Goal: Task Accomplishment & Management: Complete application form

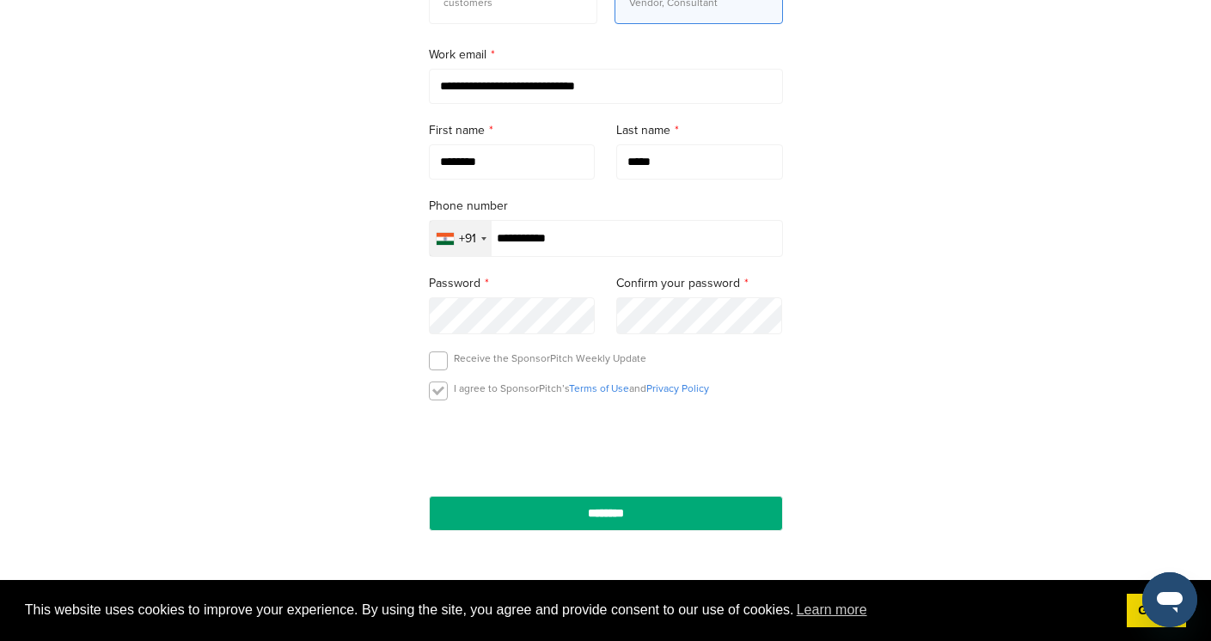
click at [437, 395] on label at bounding box center [438, 391] width 19 height 19
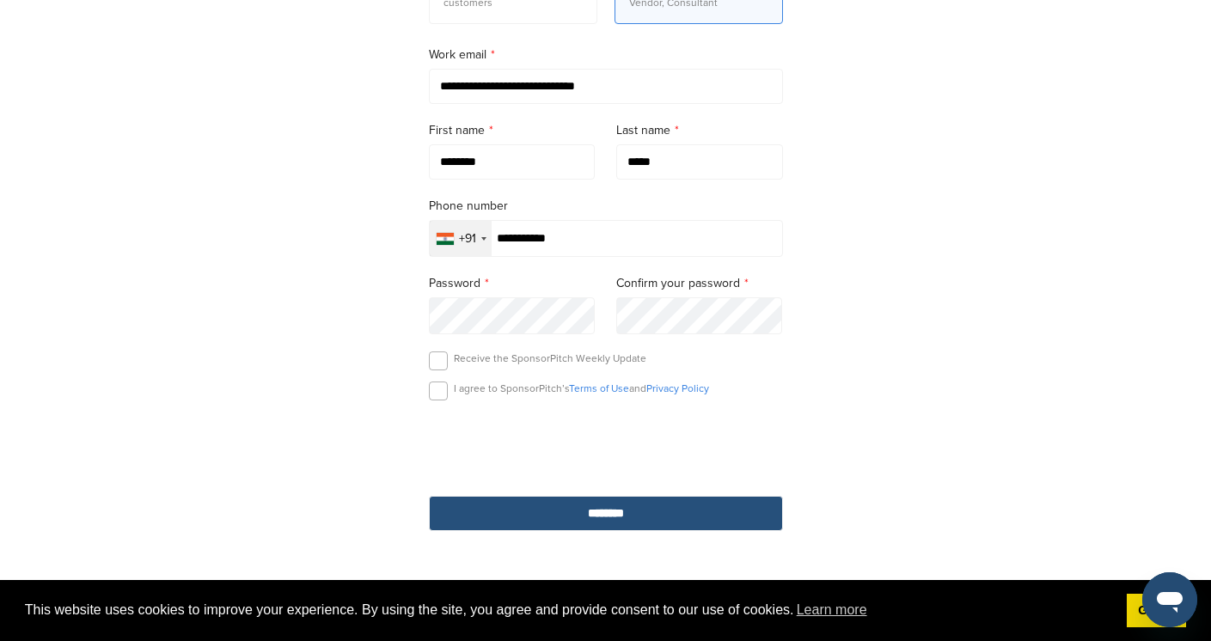
click at [492, 509] on input "********" at bounding box center [606, 513] width 354 height 35
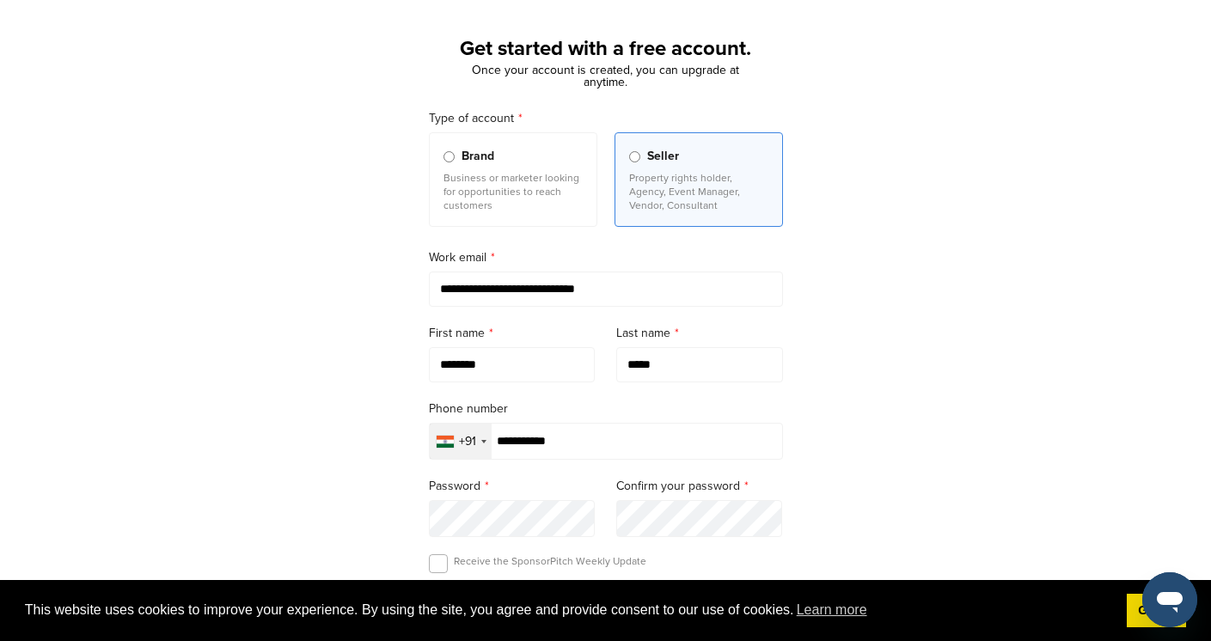
scroll to position [76, 0]
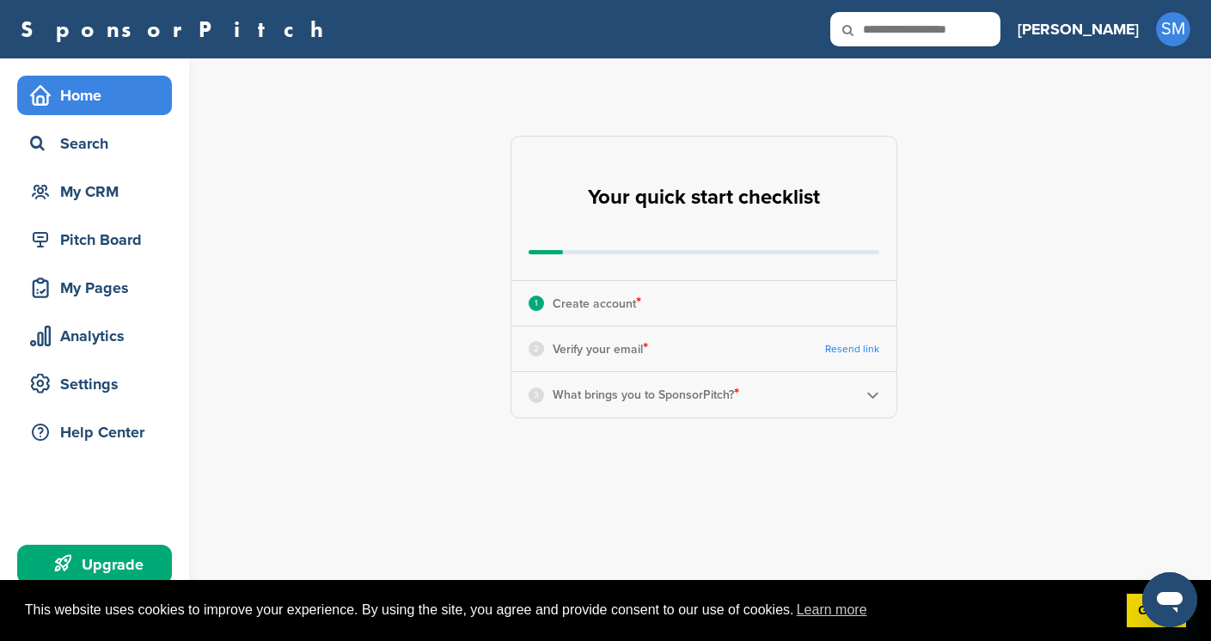
click at [871, 349] on link "Resend link" at bounding box center [852, 349] width 54 height 13
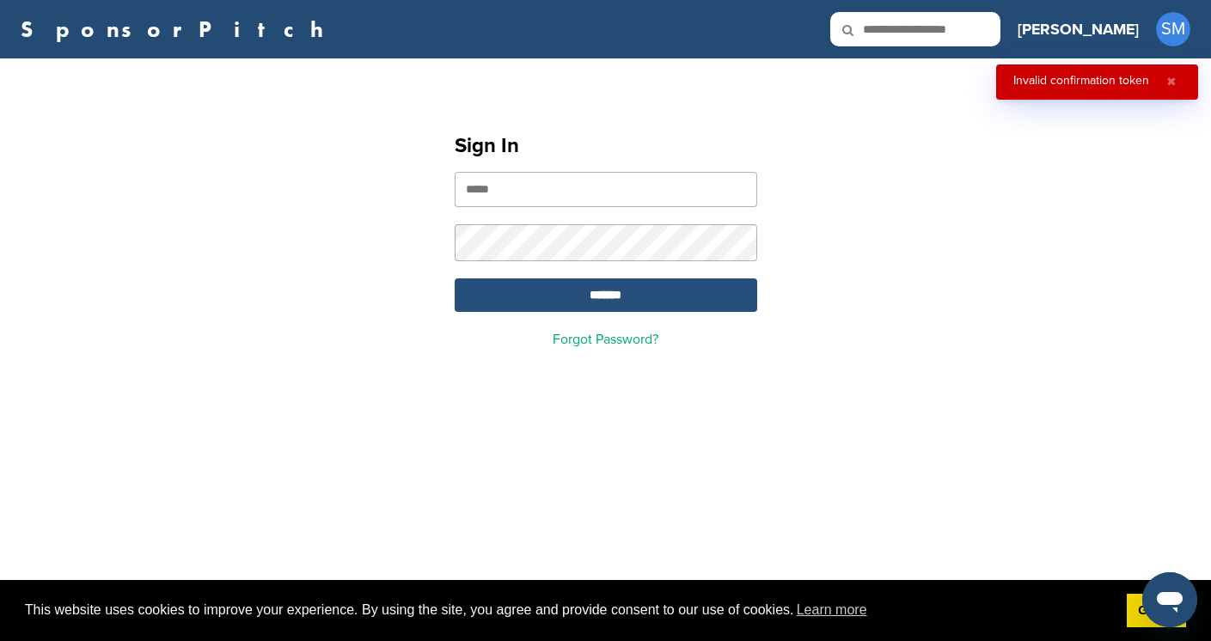
type input "**********"
click at [674, 302] on input "*******" at bounding box center [606, 295] width 302 height 34
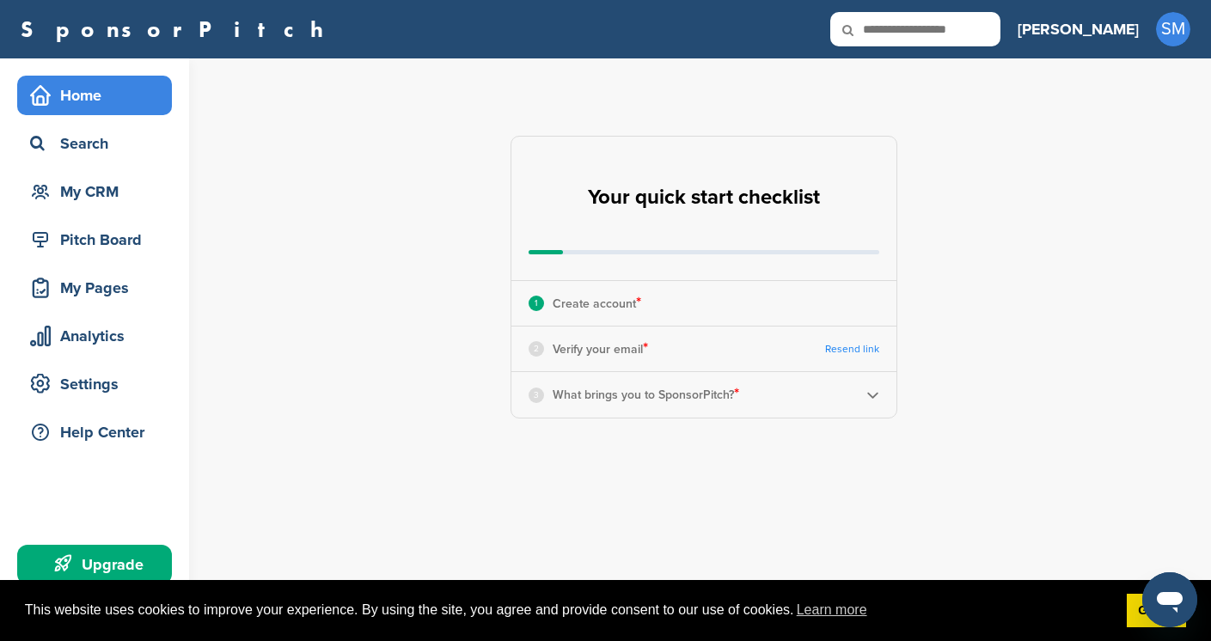
click at [854, 350] on link "Resend link" at bounding box center [852, 349] width 54 height 13
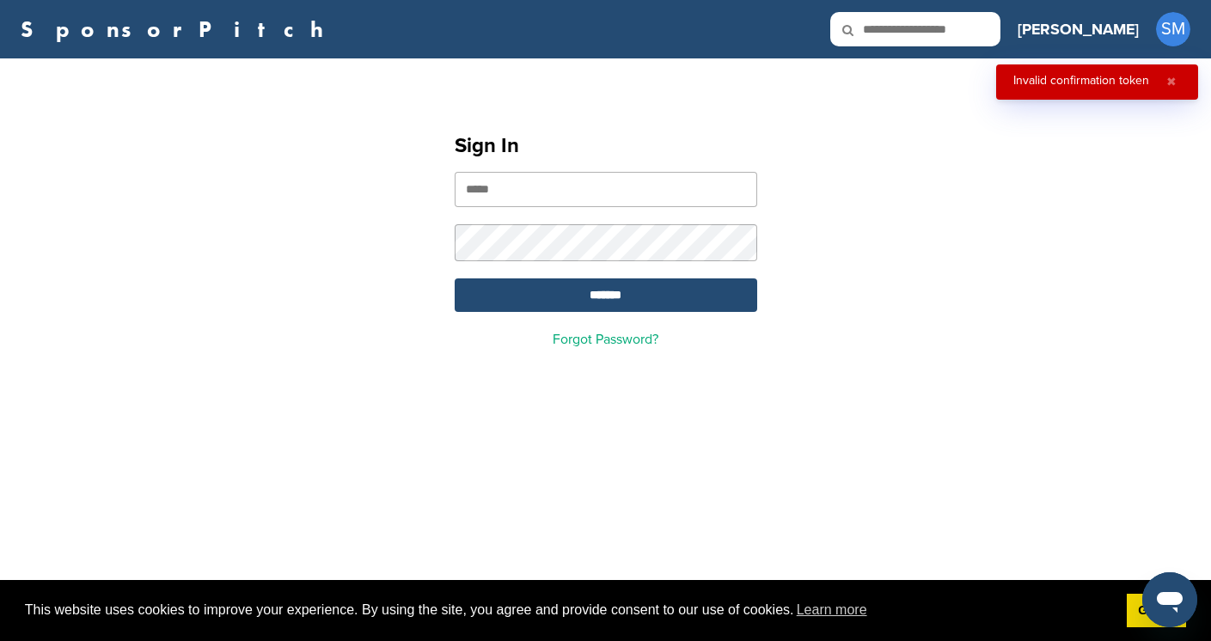
type input "**********"
click at [1174, 82] on button "✖" at bounding box center [1171, 82] width 19 height 15
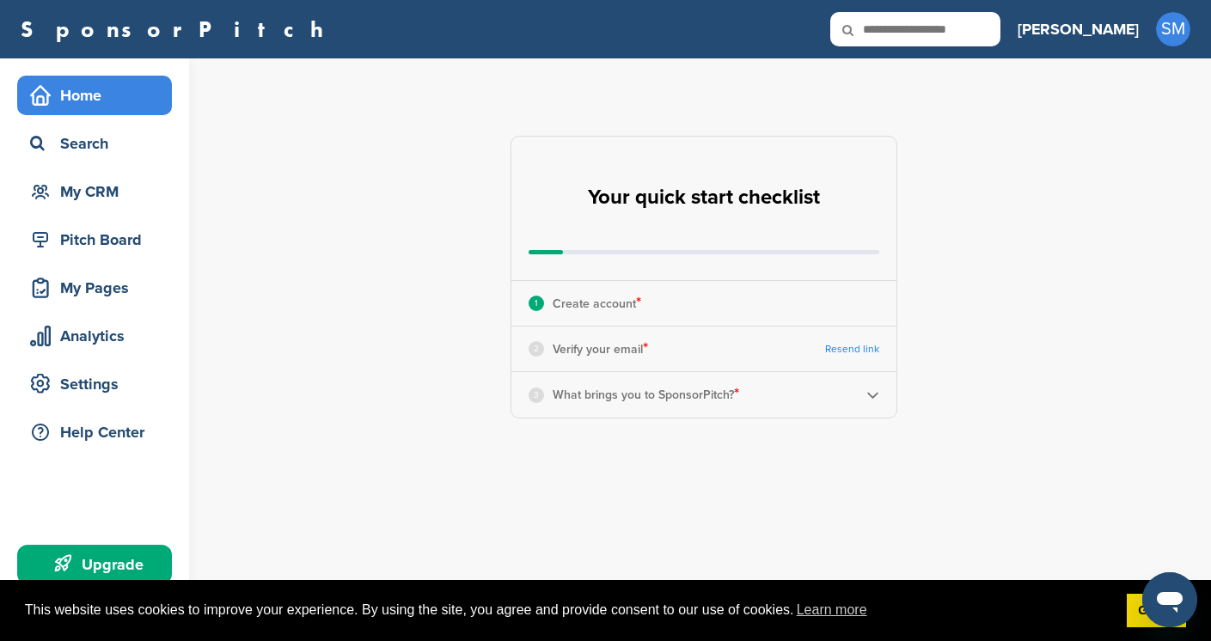
click at [1187, 46] on div "Srinidhi SM Getting Started CRM Settings Profile Messages 0 Plans & Pricing Sig…" at bounding box center [1103, 29] width 173 height 38
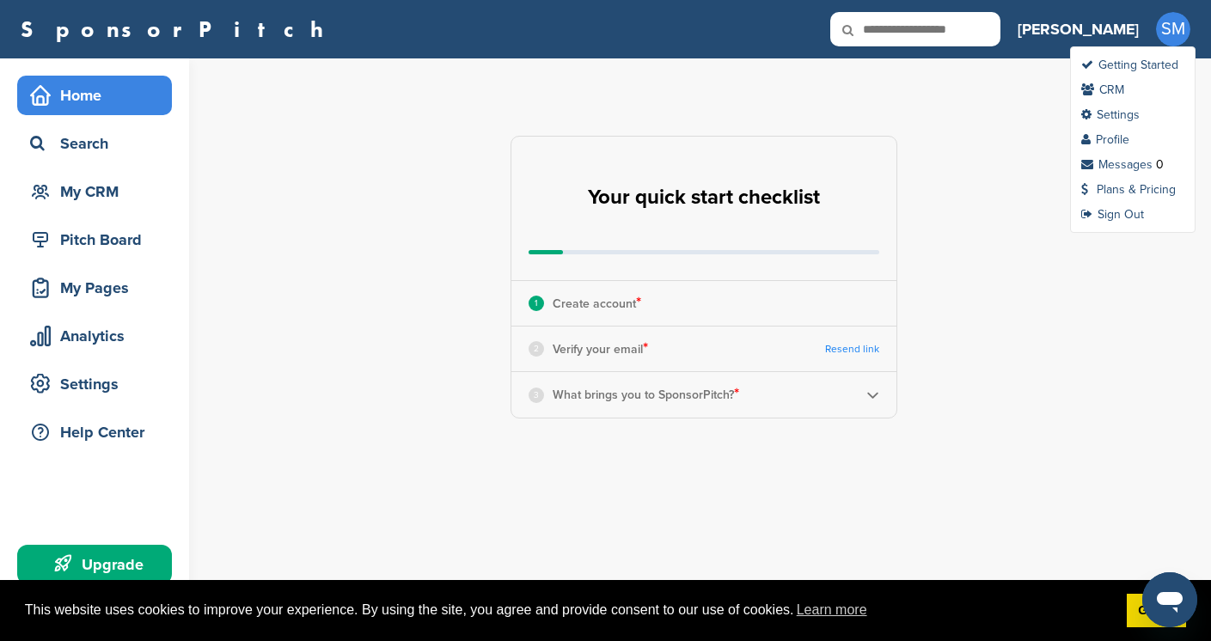
click at [1179, 32] on span "SM" at bounding box center [1173, 29] width 34 height 34
click at [1148, 60] on link "Getting Started" at bounding box center [1129, 65] width 97 height 15
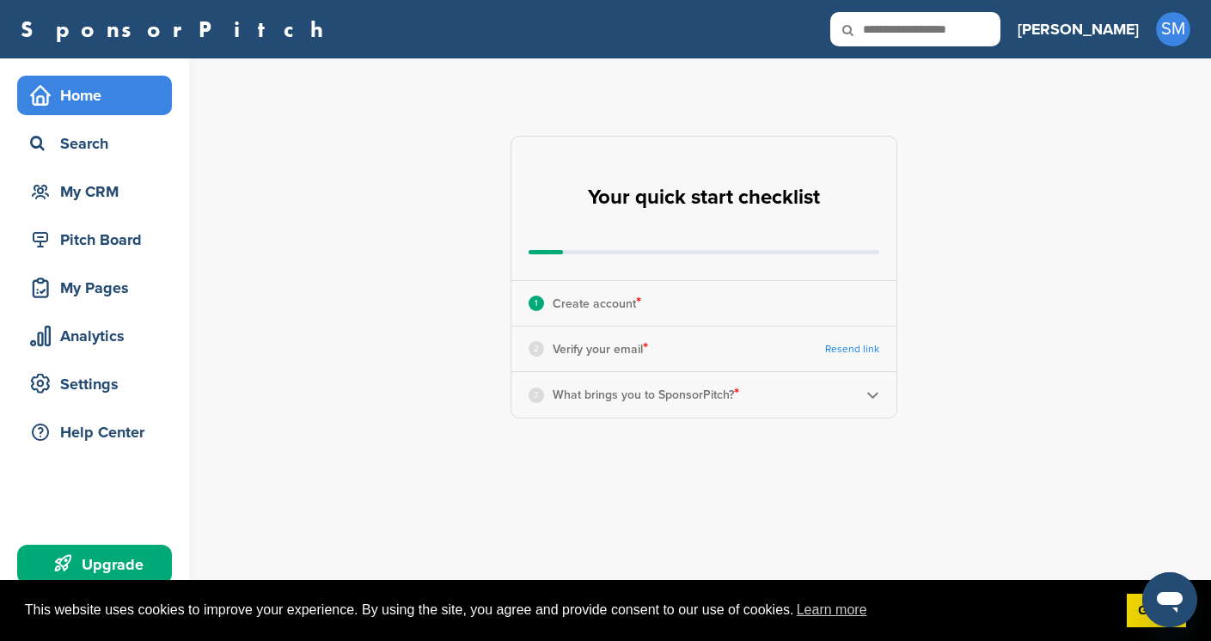
click at [596, 308] on p "Create account *" at bounding box center [597, 303] width 89 height 22
click at [872, 346] on link "Resend link" at bounding box center [852, 349] width 54 height 13
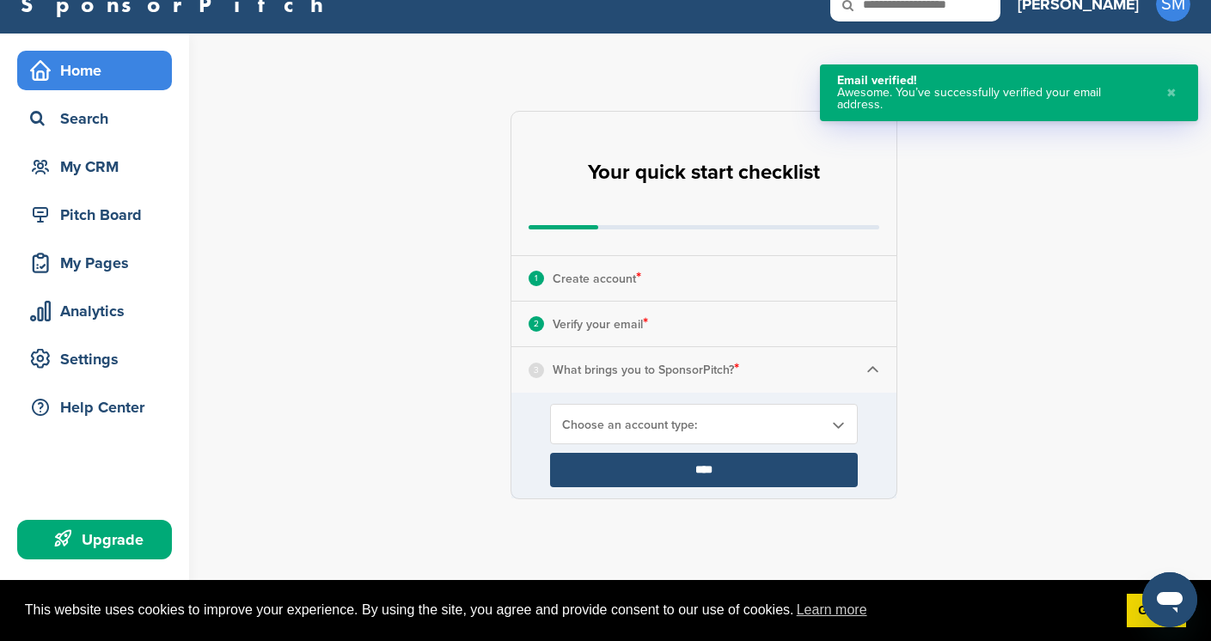
scroll to position [28, 0]
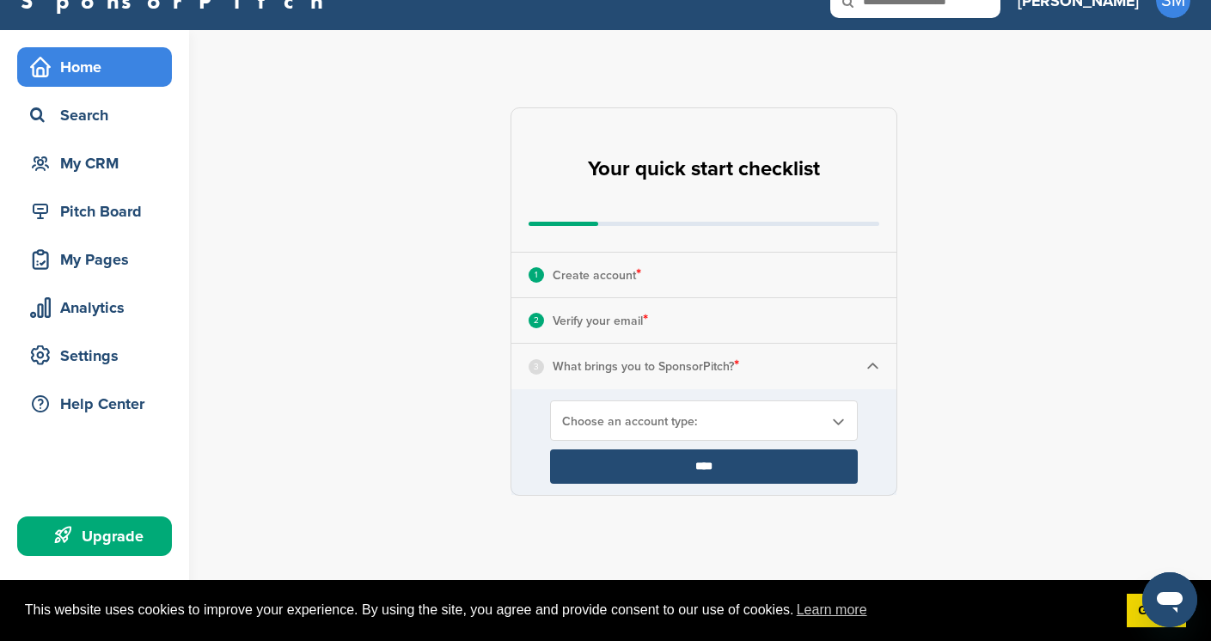
click at [836, 420] on b at bounding box center [837, 421] width 15 height 15
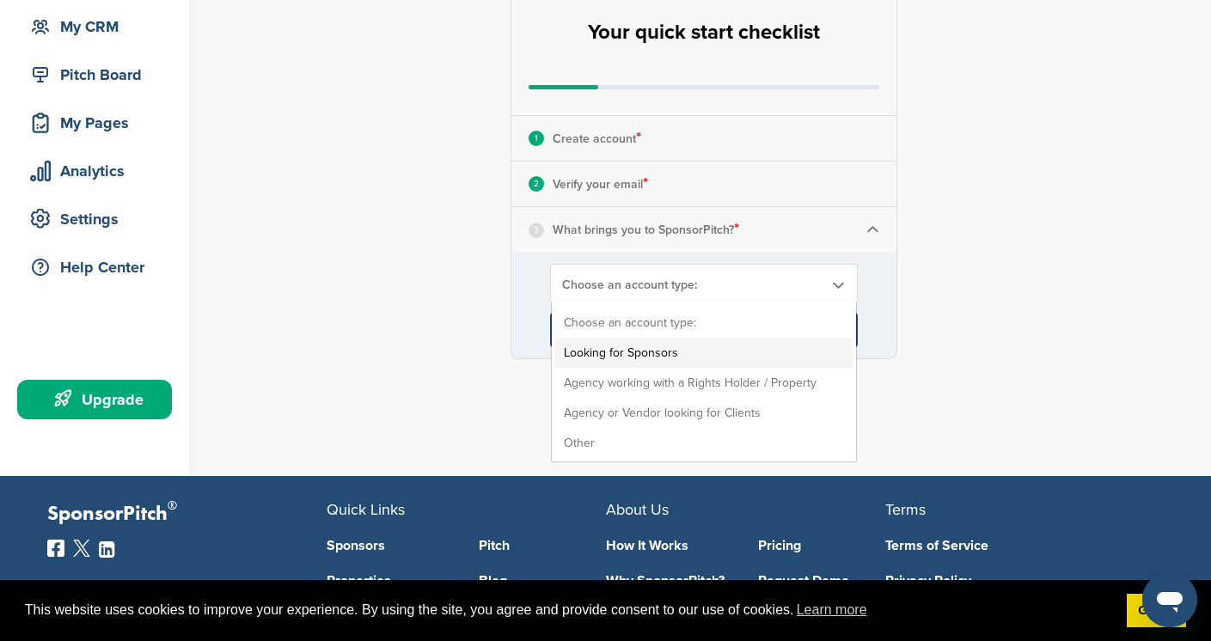
scroll to position [168, 0]
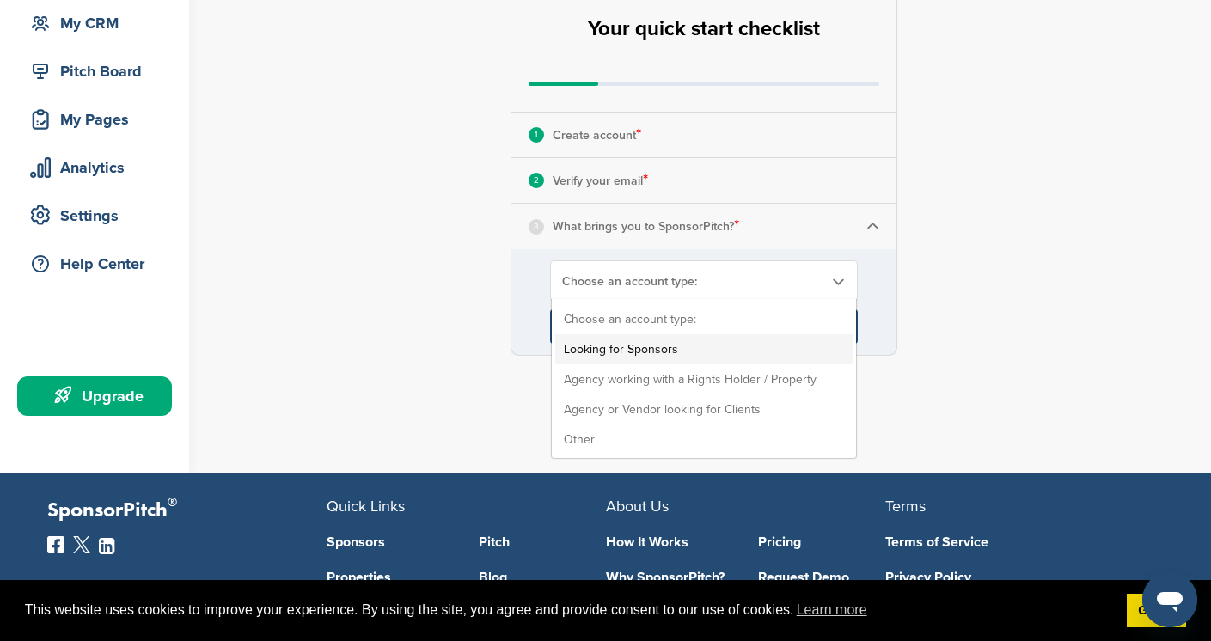
click at [658, 353] on li "Looking for Sponsors" at bounding box center [703, 349] width 297 height 30
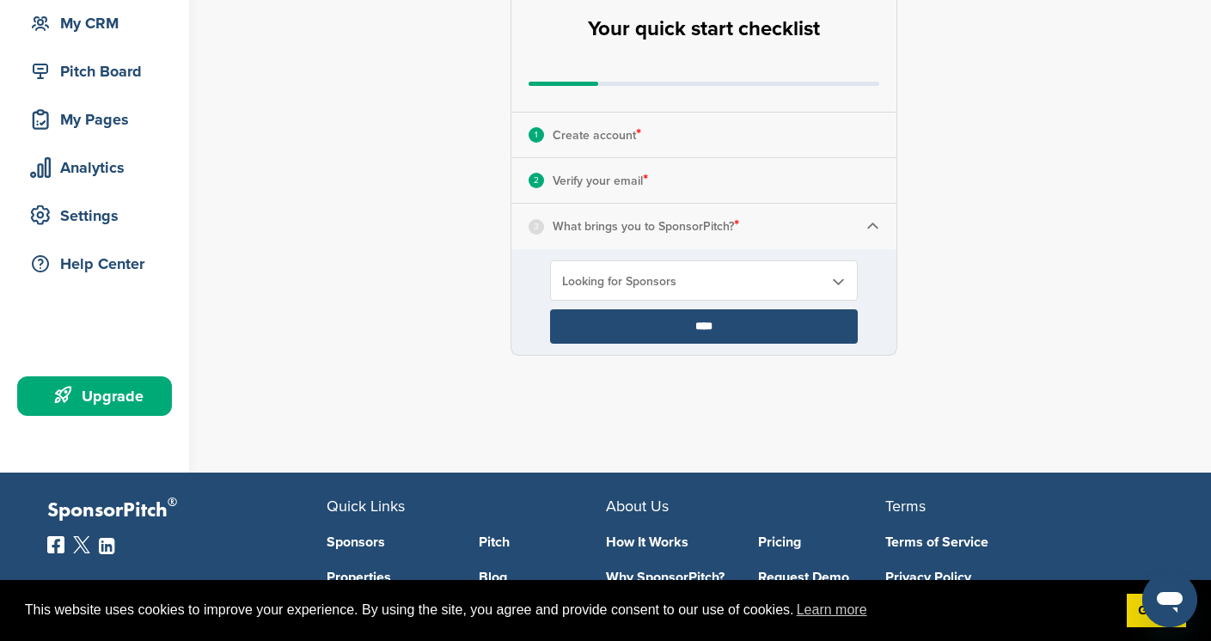
click at [670, 321] on input "****" at bounding box center [704, 326] width 308 height 34
click at [714, 324] on div "**********" at bounding box center [703, 161] width 387 height 388
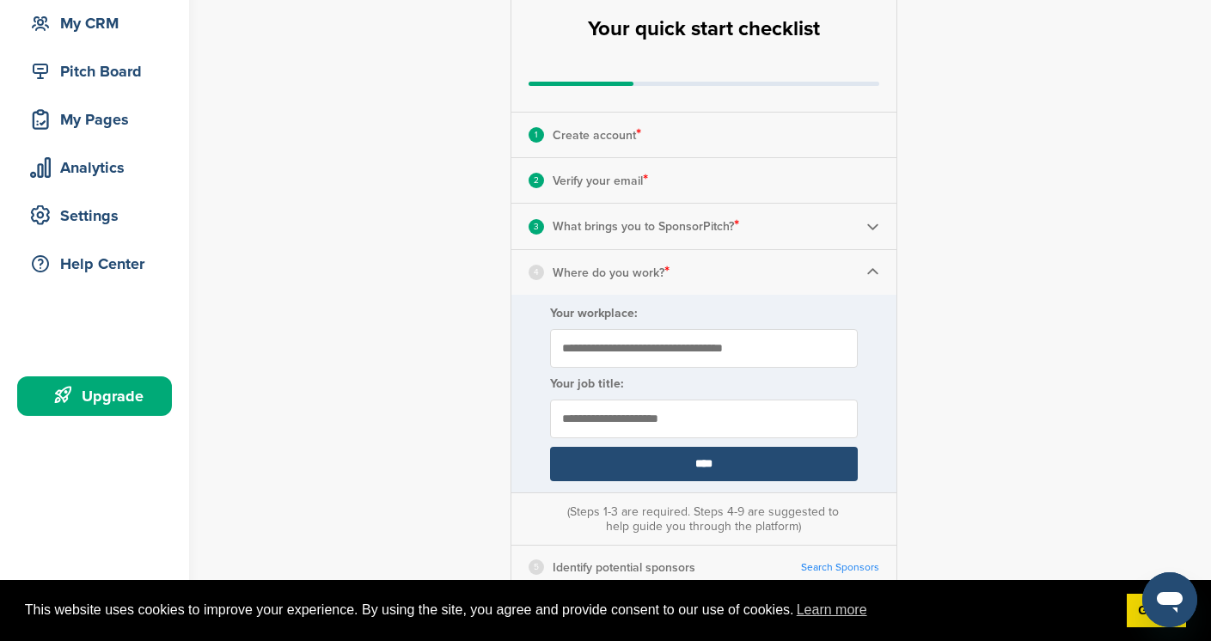
click at [639, 354] on input "Your workplace:" at bounding box center [704, 348] width 308 height 39
type input "**********"
click at [667, 422] on input "text" at bounding box center [704, 419] width 308 height 39
type input "*******"
click at [664, 467] on input "****" at bounding box center [704, 464] width 308 height 34
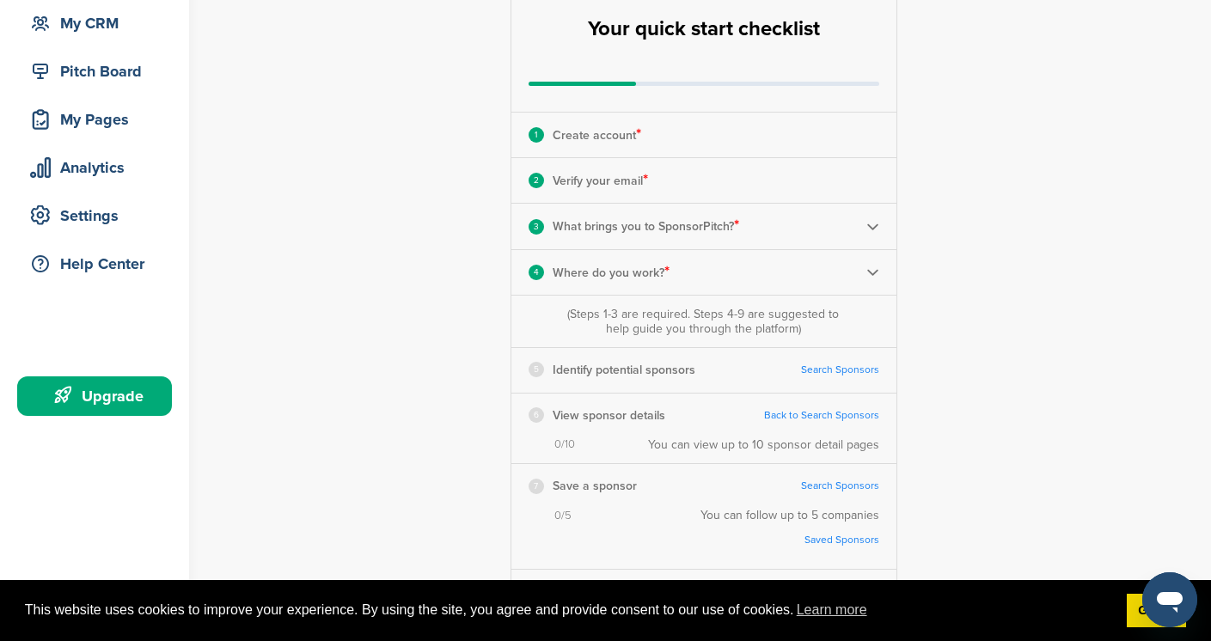
click at [706, 465] on div "7 Save a sponsor Search Sponsors Complete Steps 1-3 First" at bounding box center [703, 486] width 385 height 44
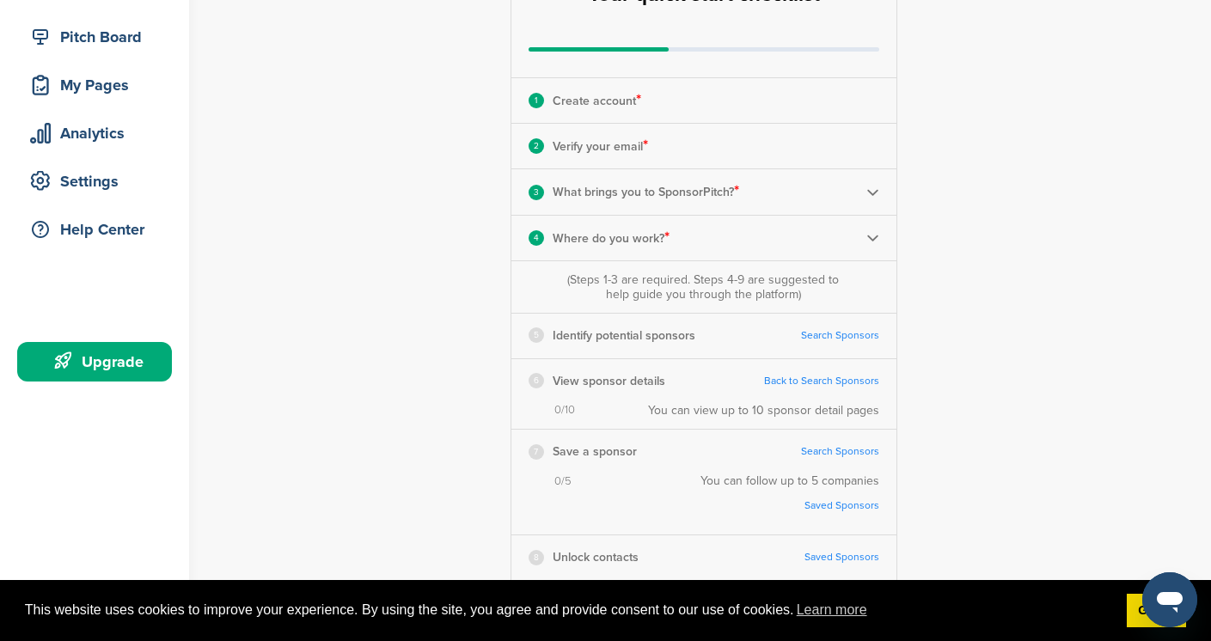
click at [834, 337] on link "Search Sponsors" at bounding box center [840, 335] width 78 height 13
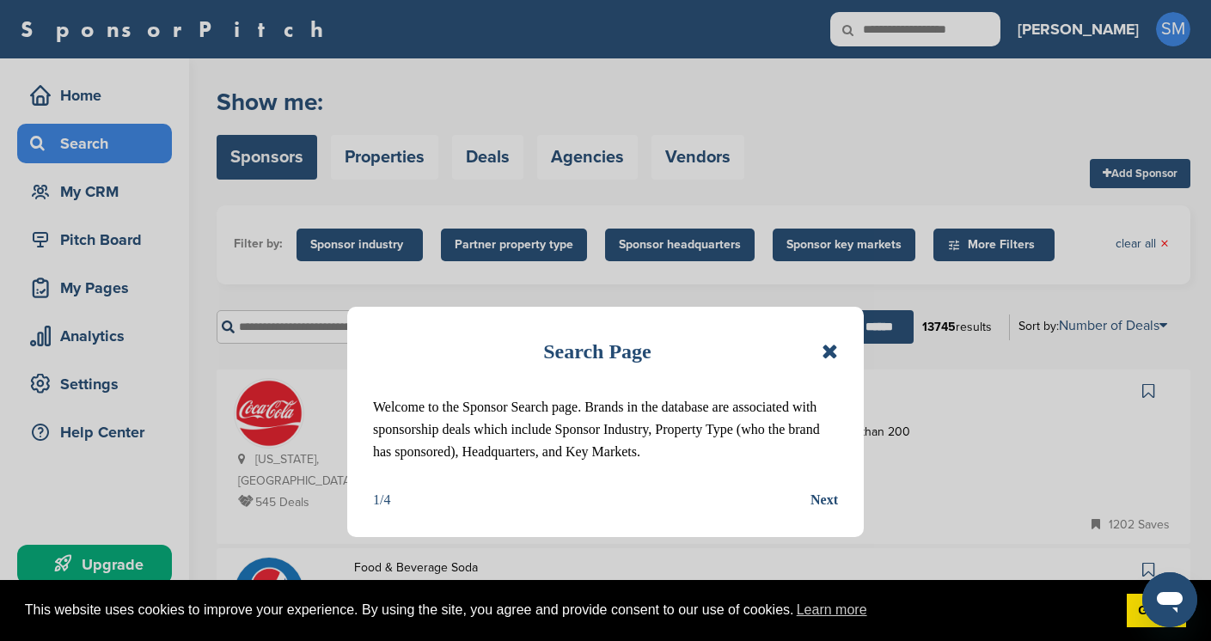
click at [821, 502] on div "Next" at bounding box center [823, 500] width 27 height 22
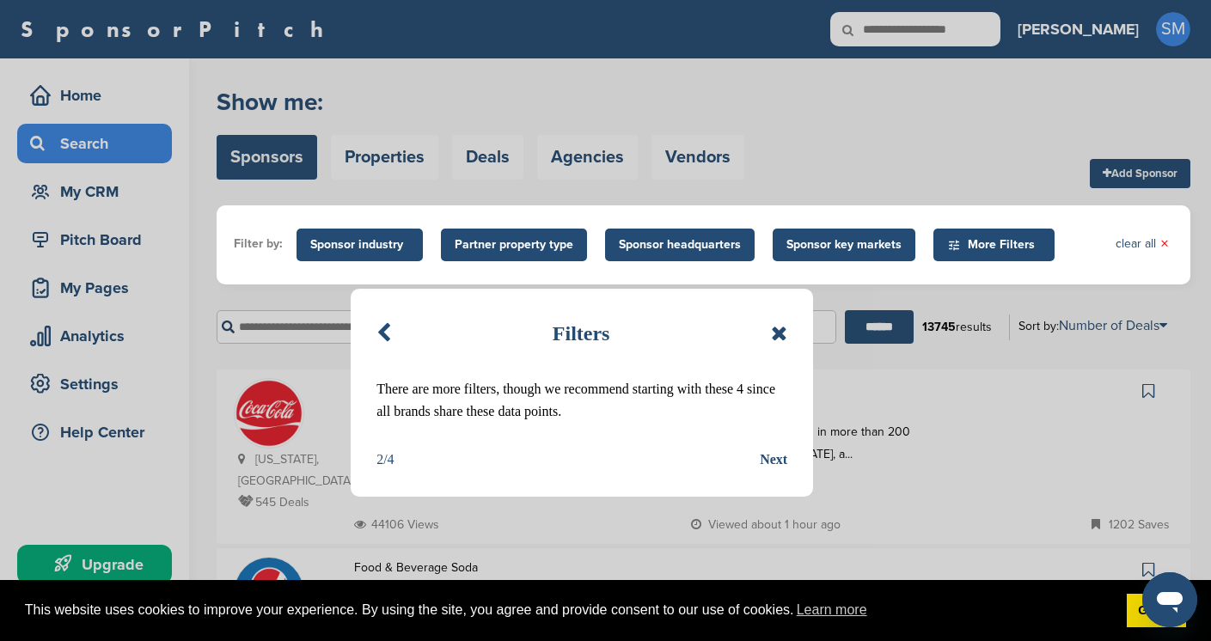
click at [772, 459] on div "Next" at bounding box center [773, 460] width 27 height 22
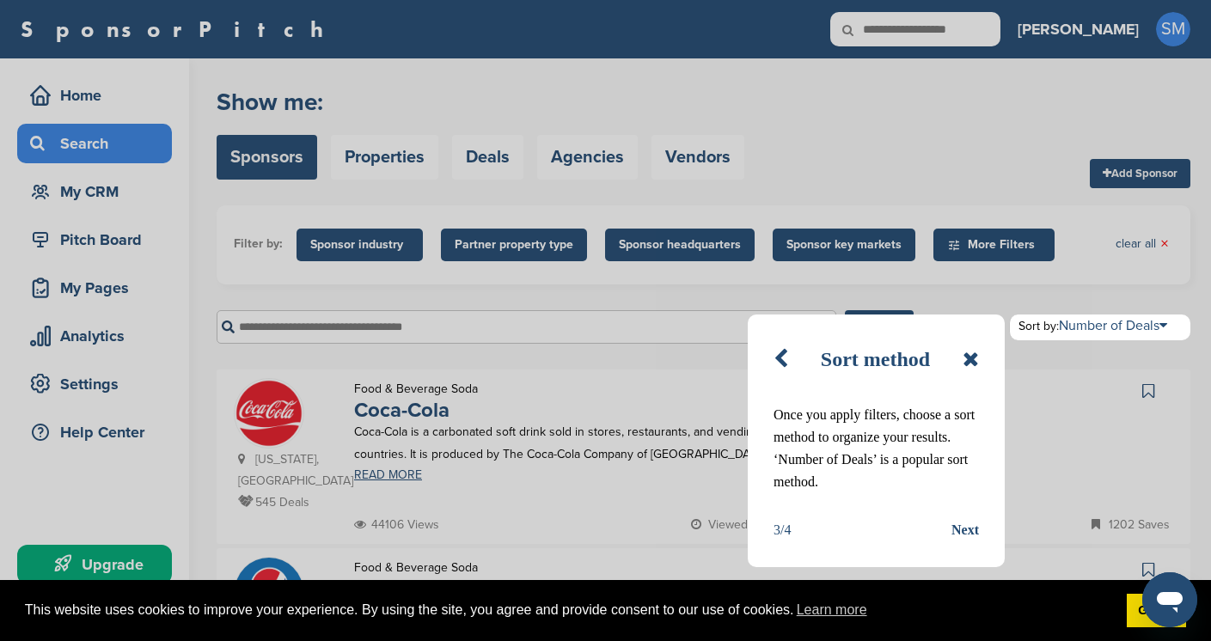
click at [968, 526] on div "Next" at bounding box center [964, 530] width 27 height 22
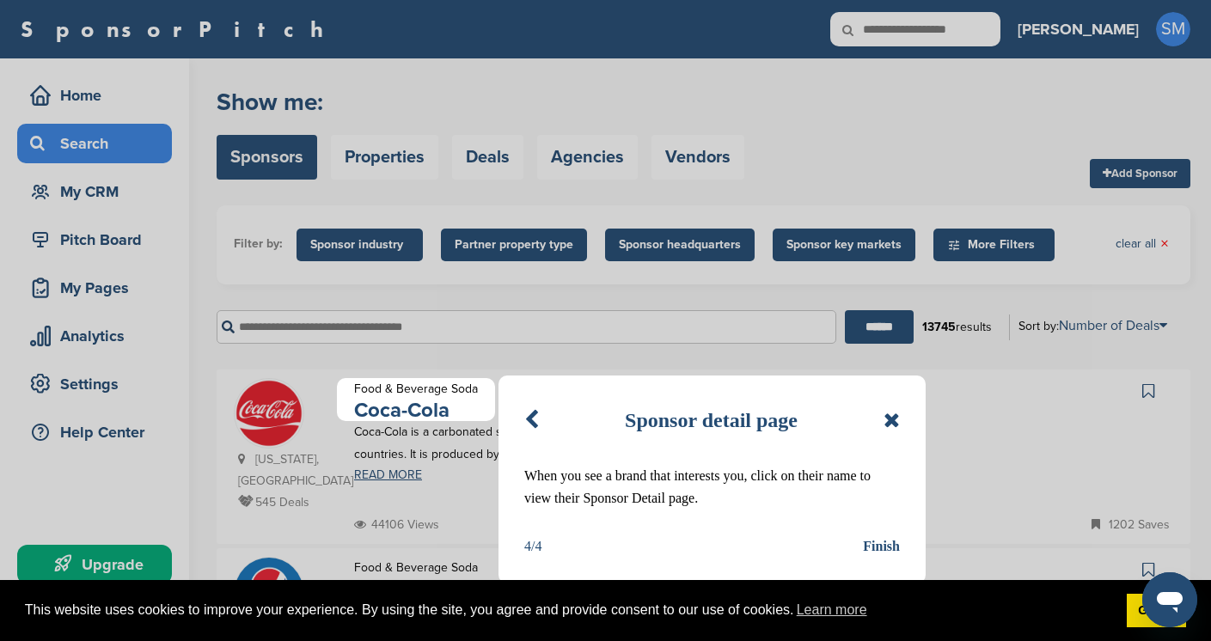
click at [893, 541] on div "Finish" at bounding box center [881, 546] width 37 height 22
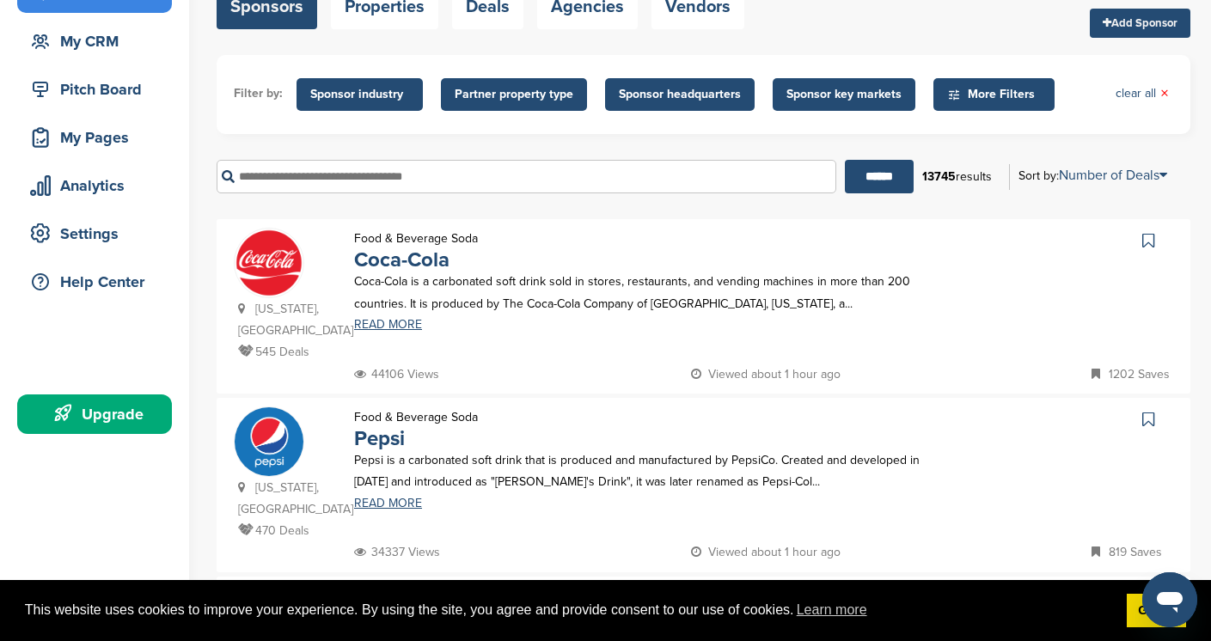
scroll to position [147, 0]
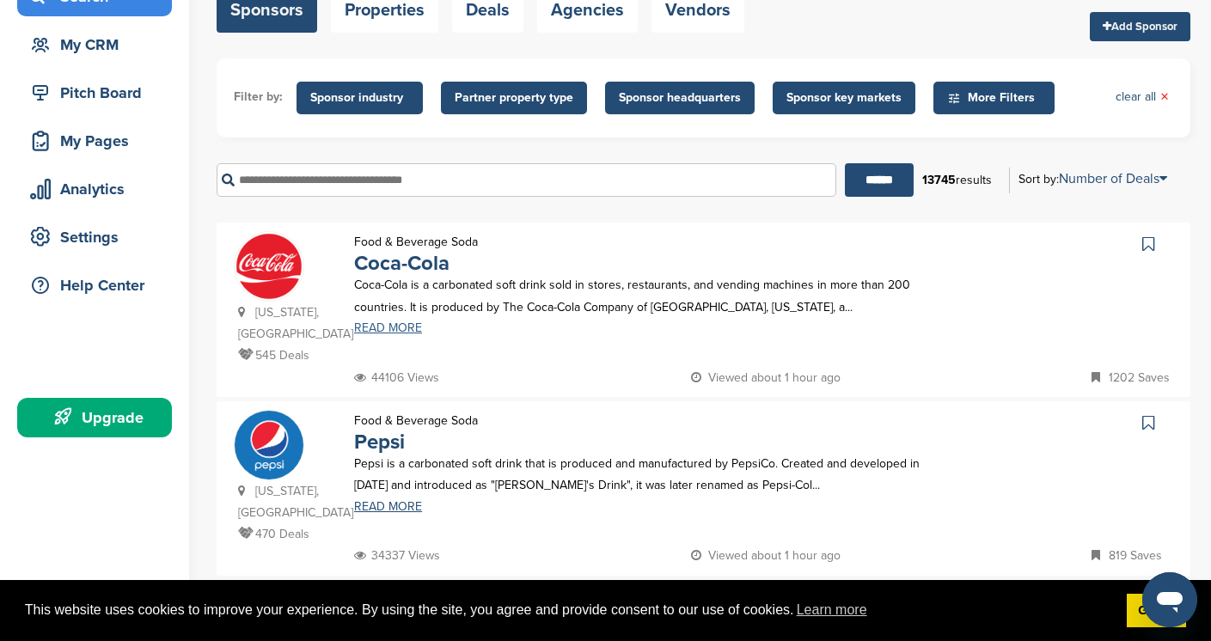
click at [401, 330] on link "READ MORE" at bounding box center [650, 328] width 593 height 12
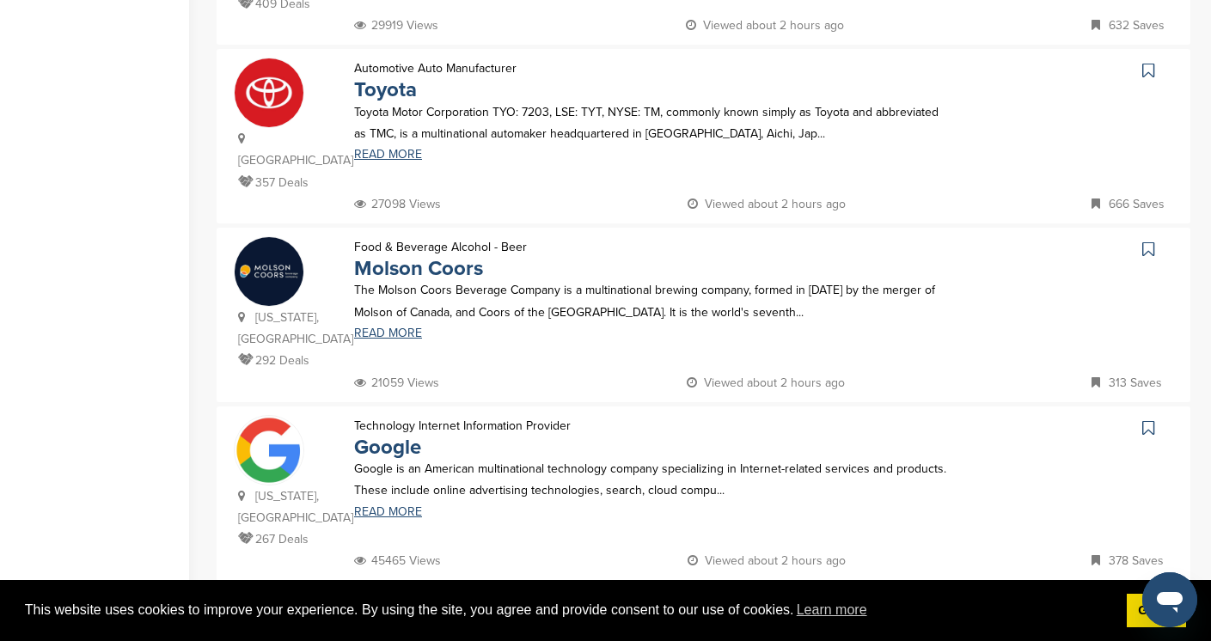
scroll to position [1059, 0]
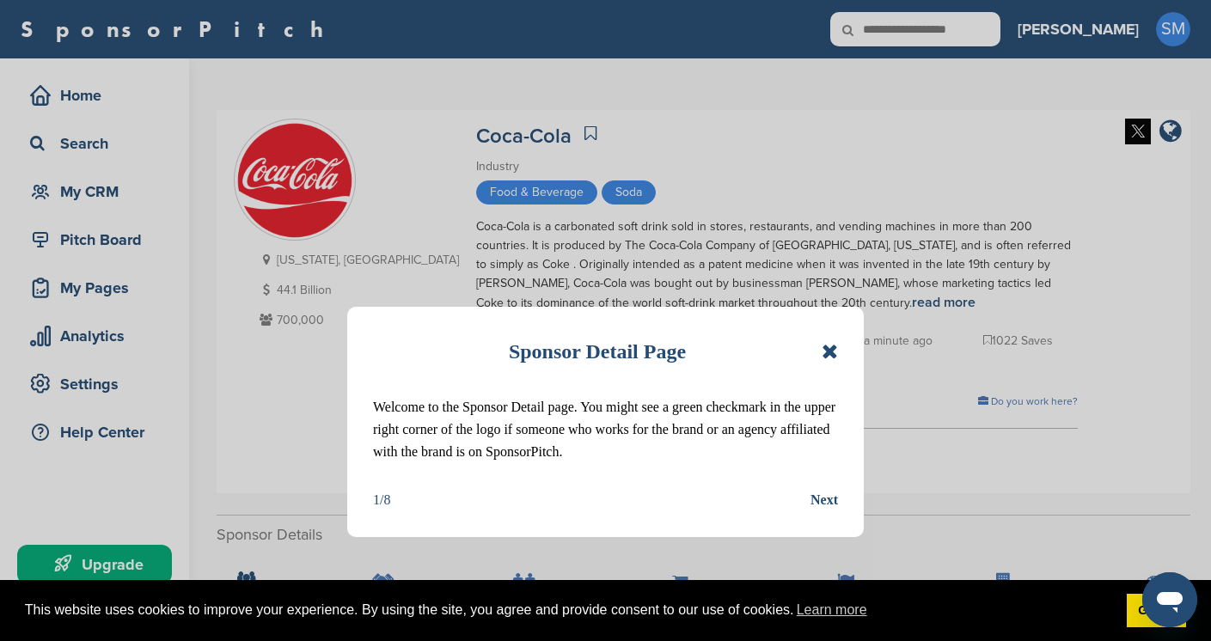
click at [833, 500] on div "Next" at bounding box center [823, 500] width 27 height 22
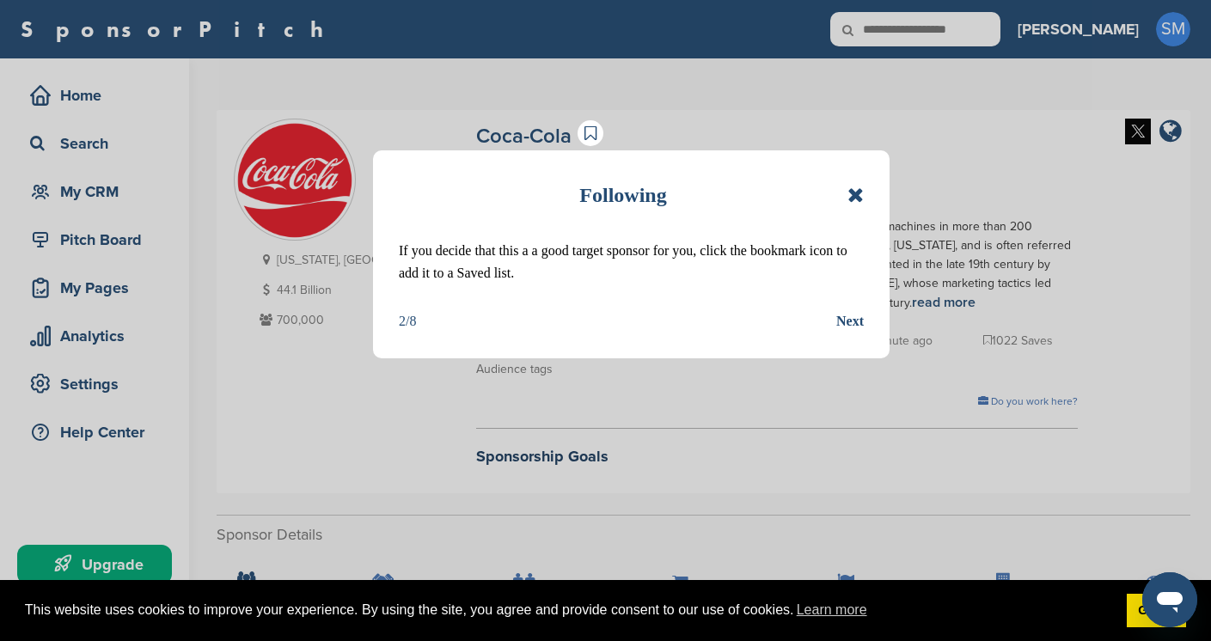
click at [853, 328] on div "Next" at bounding box center [849, 321] width 27 height 22
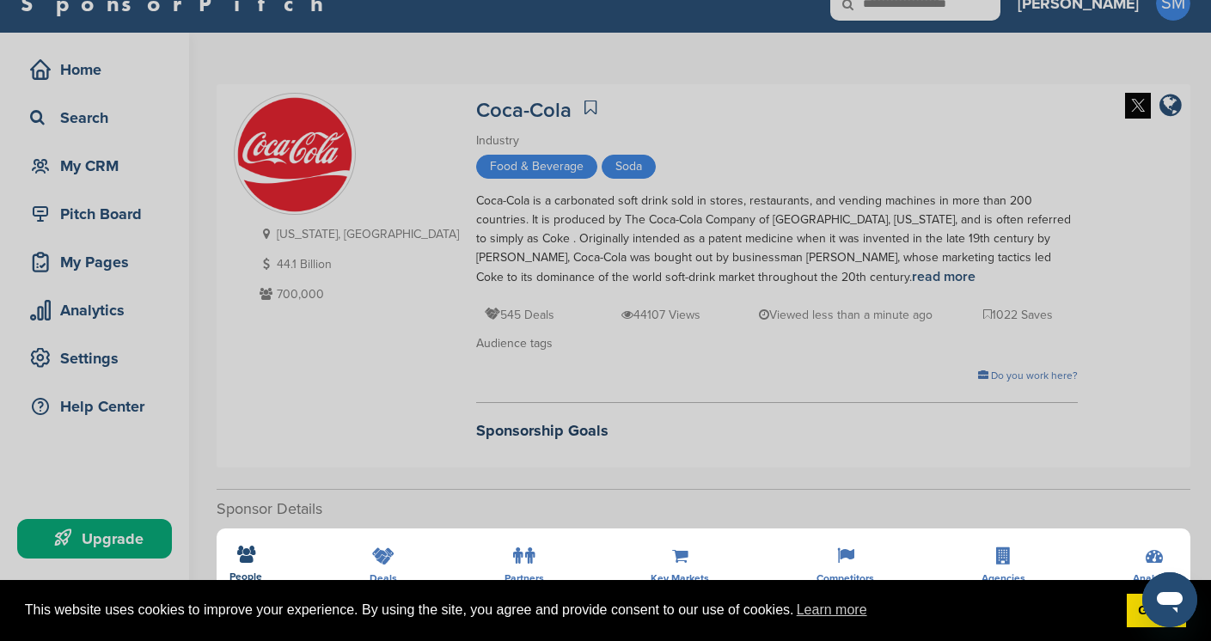
scroll to position [56, 0]
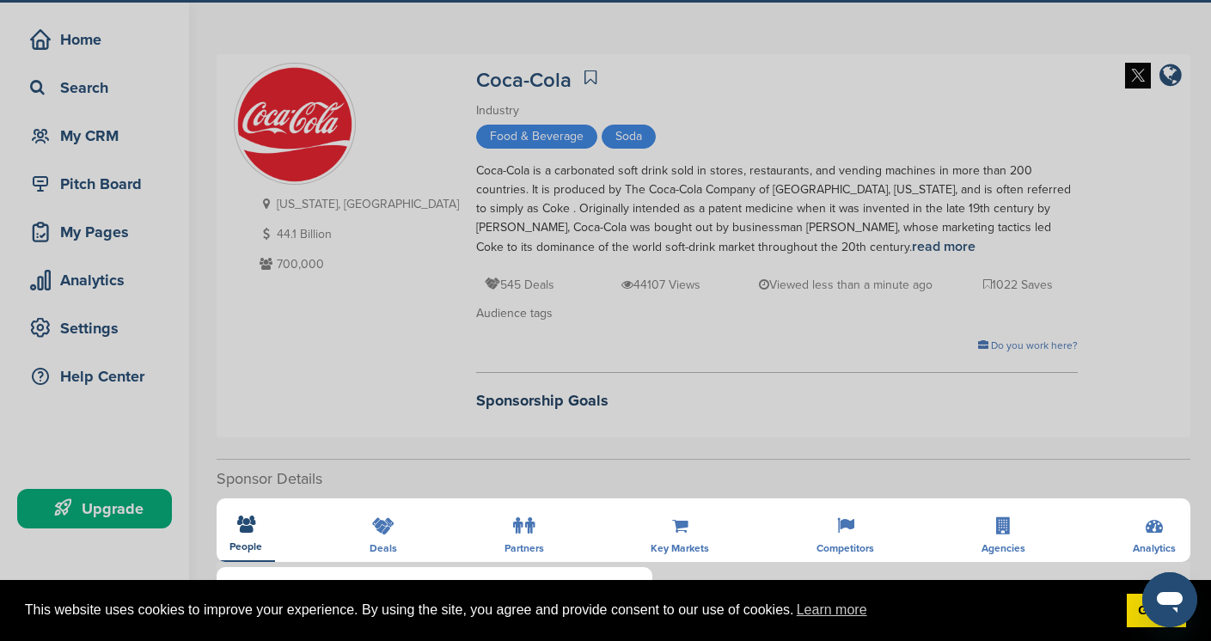
click at [464, 403] on div "Detail tabs Helpful tabs to check out are People, Key Markets, Competitors, Age…" at bounding box center [605, 320] width 1211 height 641
click at [382, 526] on div "Detail tabs Helpful tabs to check out are People, Key Markets, Competitors, Age…" at bounding box center [605, 320] width 1211 height 641
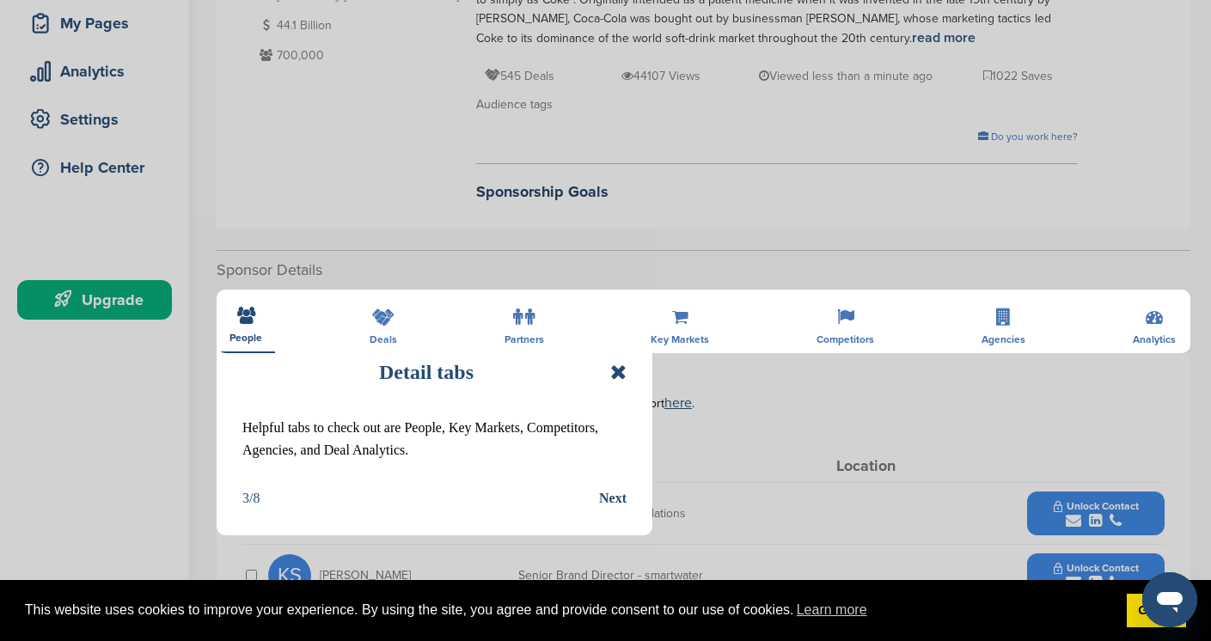
scroll to position [319, 0]
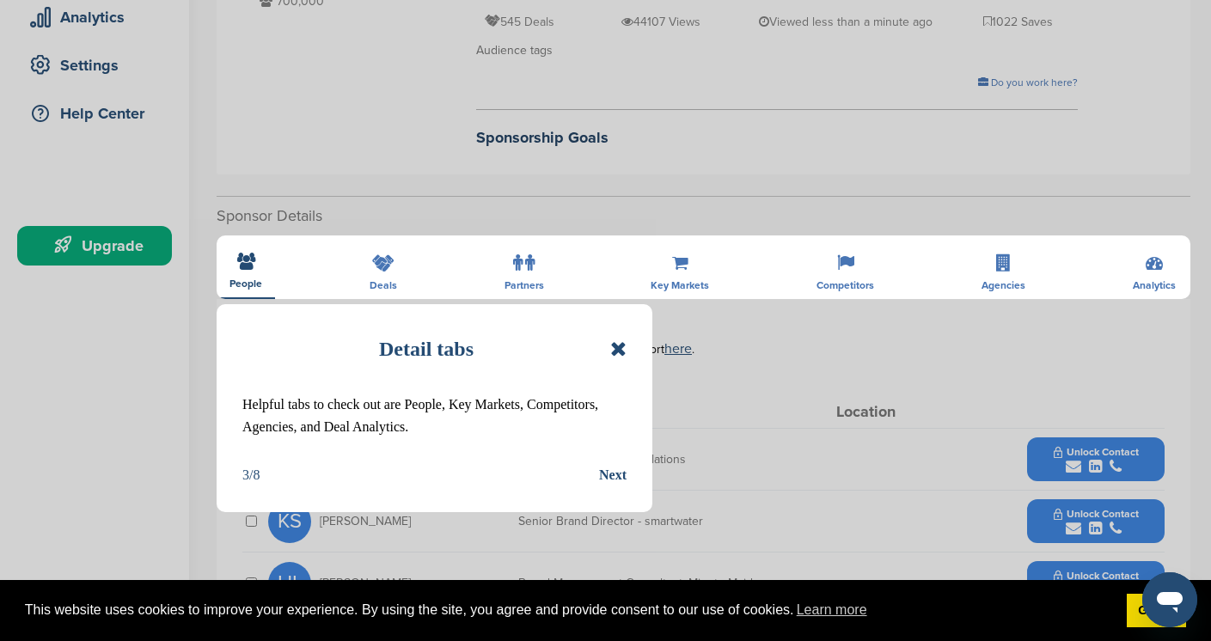
click at [378, 274] on div "Detail tabs Helpful tabs to check out are People, Key Markets, Competitors, Age…" at bounding box center [605, 320] width 1211 height 641
click at [618, 346] on icon at bounding box center [618, 349] width 16 height 21
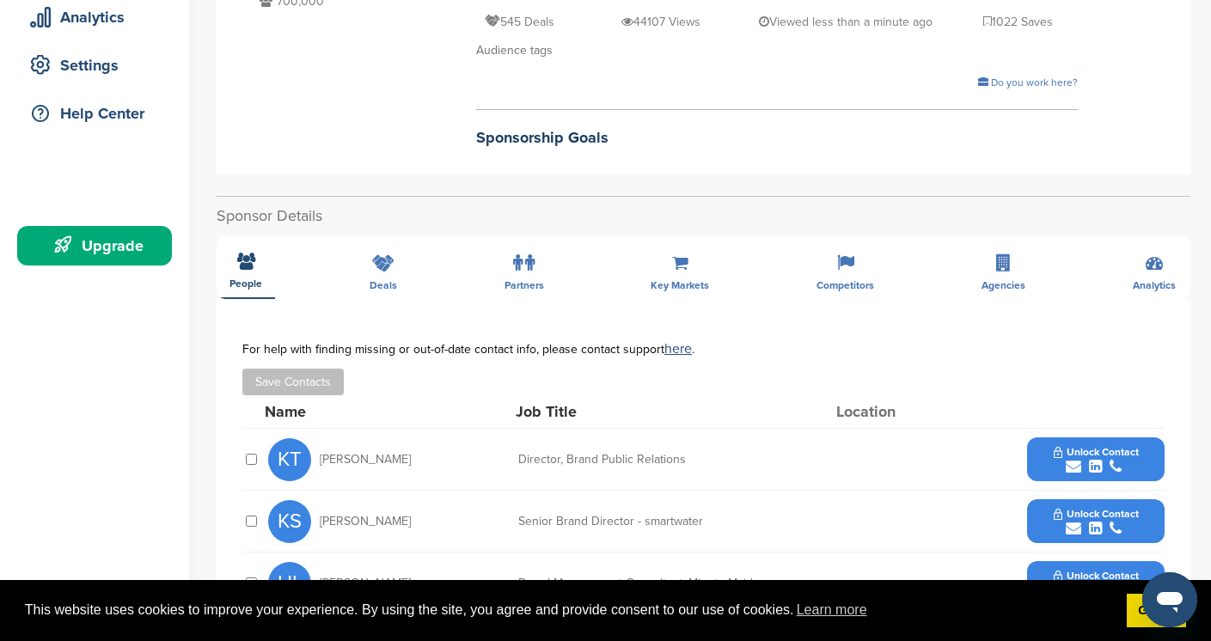
click at [379, 278] on div "**********" at bounding box center [704, 591] width 974 height 791
click at [384, 260] on div "**********" at bounding box center [704, 591] width 974 height 791
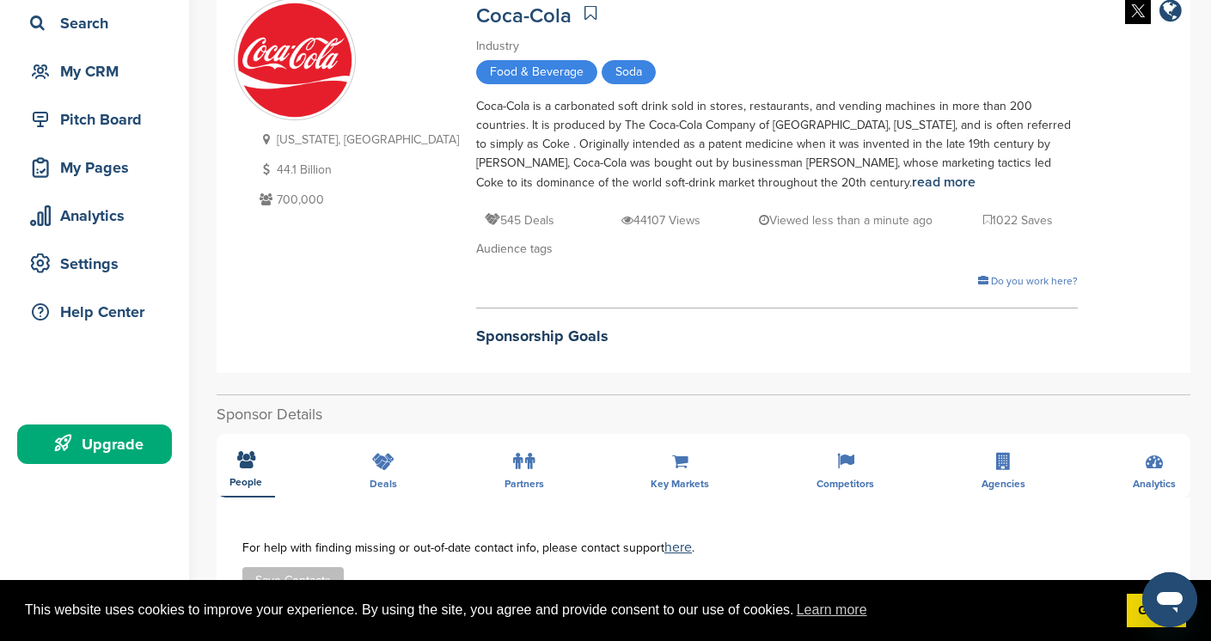
scroll to position [0, 0]
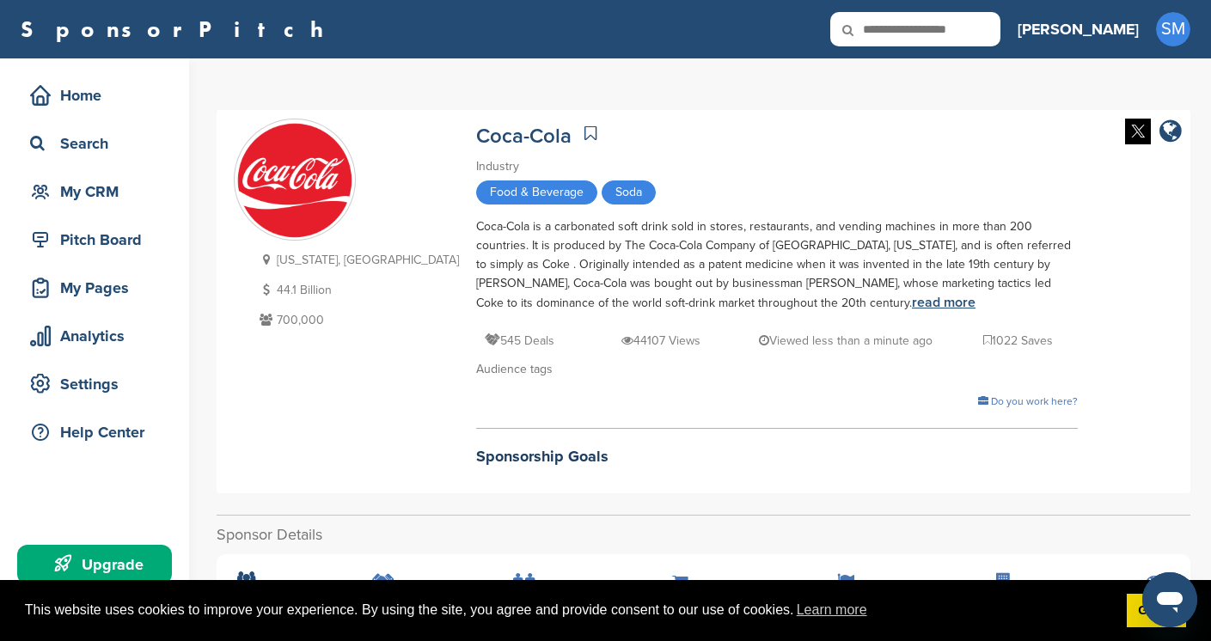
click at [912, 304] on link "read more" at bounding box center [944, 302] width 64 height 17
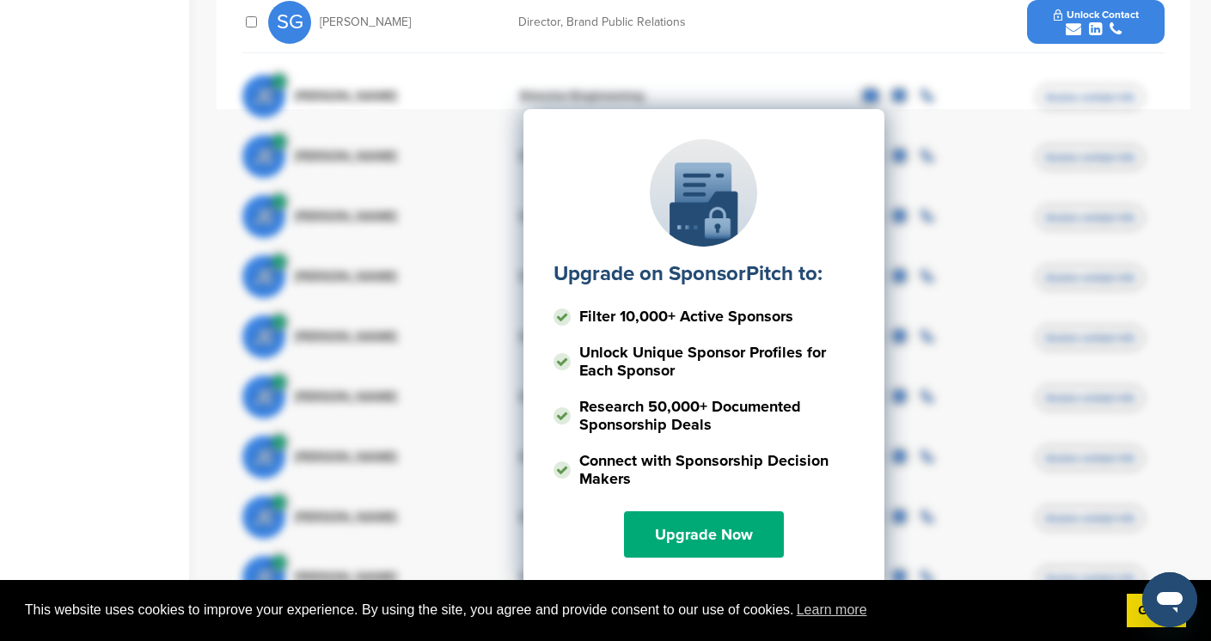
scroll to position [1017, 0]
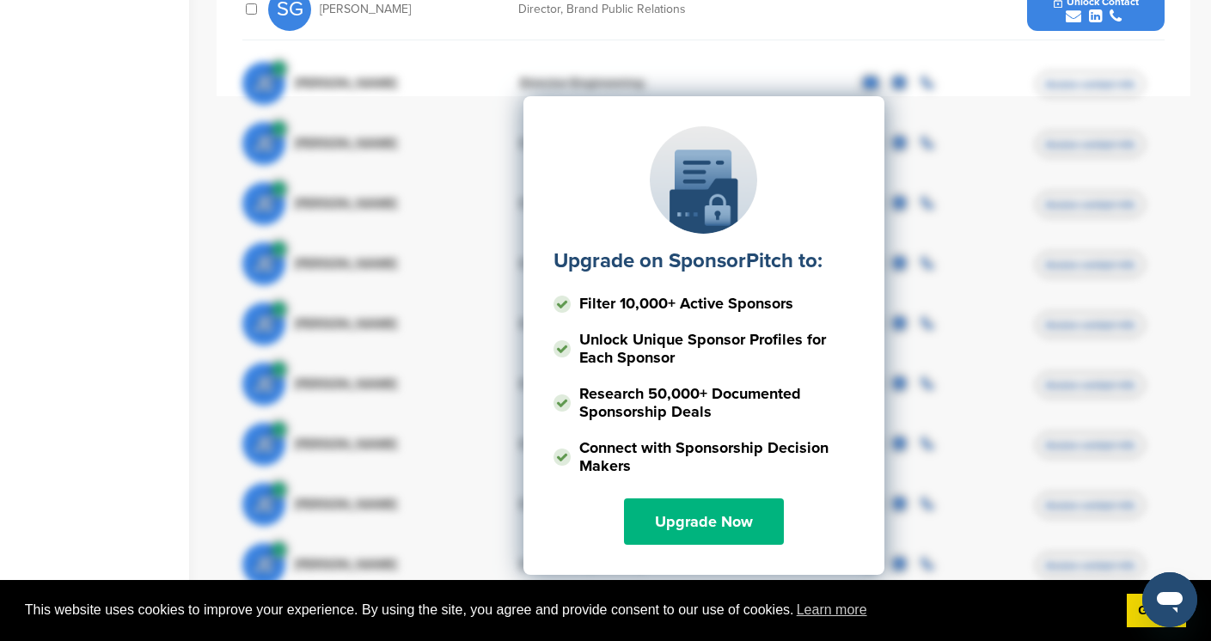
click at [721, 514] on link "Upgrade Now" at bounding box center [704, 521] width 160 height 46
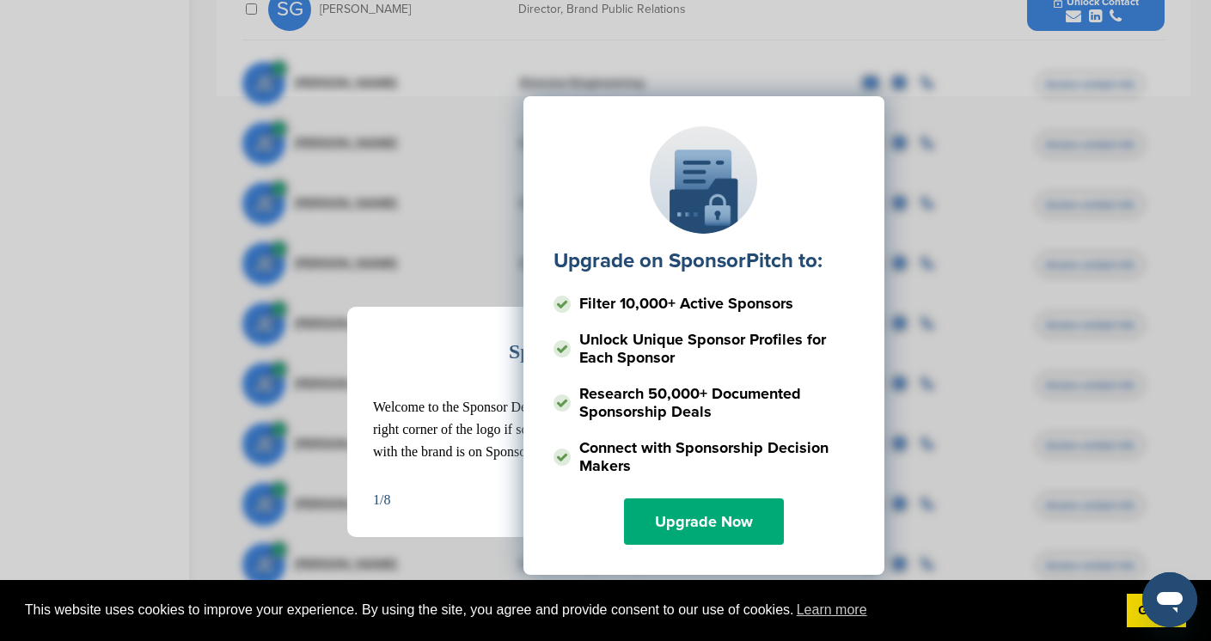
click at [937, 24] on div "Sponsor Detail Page Welcome to the Sponsor Detail page. You might see a green c…" at bounding box center [605, 320] width 1211 height 641
click at [577, 101] on div "Upgrade on SponsorPitch to: Filter 10,000+ Active Sponsors Unlock Unique Sponso…" at bounding box center [703, 335] width 361 height 479
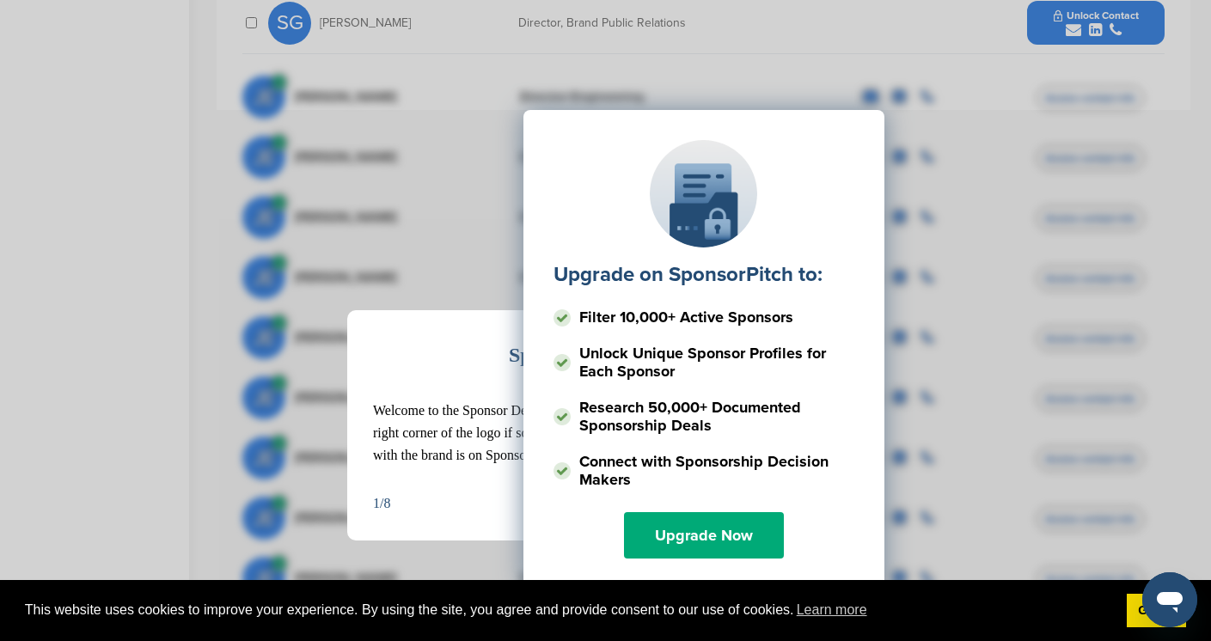
scroll to position [1002, 0]
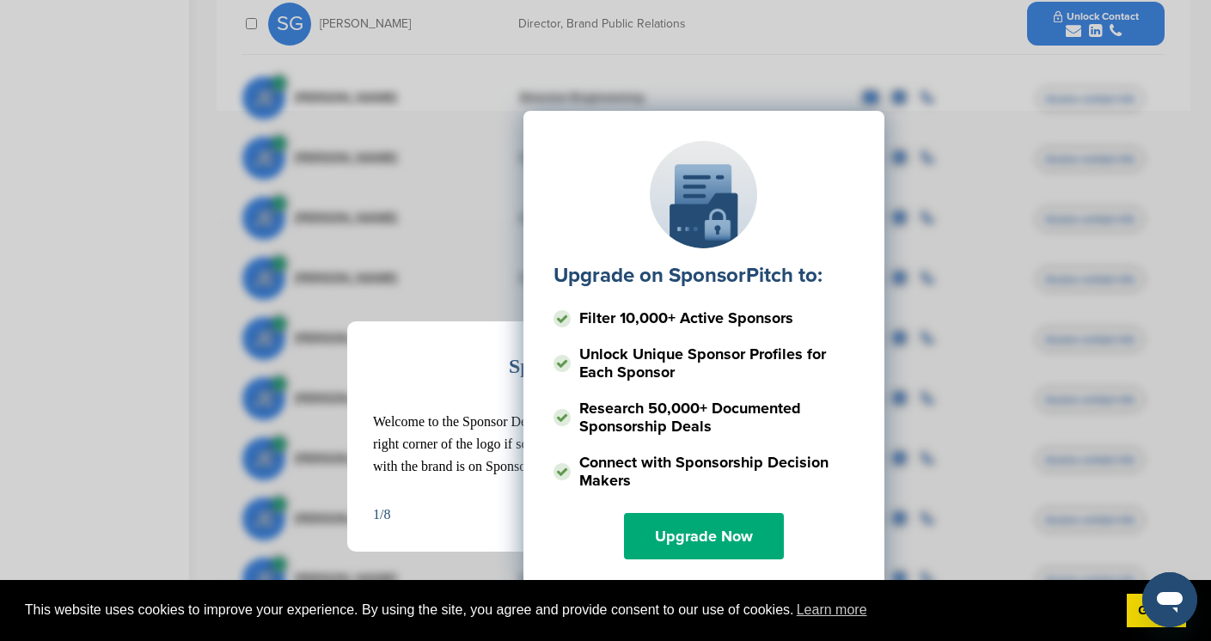
click at [824, 76] on div "Upgrade on SponsorPitch to: Filter 10,000+ Active Sponsors Unlock Unique Sponso…" at bounding box center [703, 283] width 922 height 430
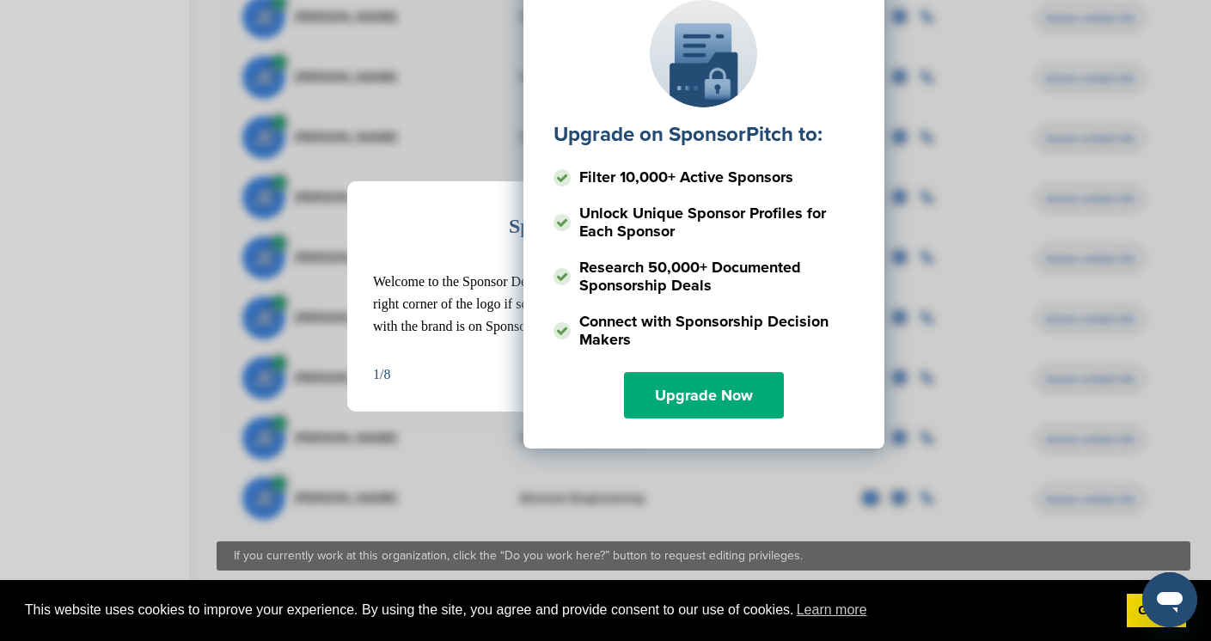
scroll to position [1142, 0]
click at [402, 371] on div "1/8 Next" at bounding box center [605, 374] width 465 height 22
click at [380, 379] on div "1/8" at bounding box center [381, 374] width 17 height 22
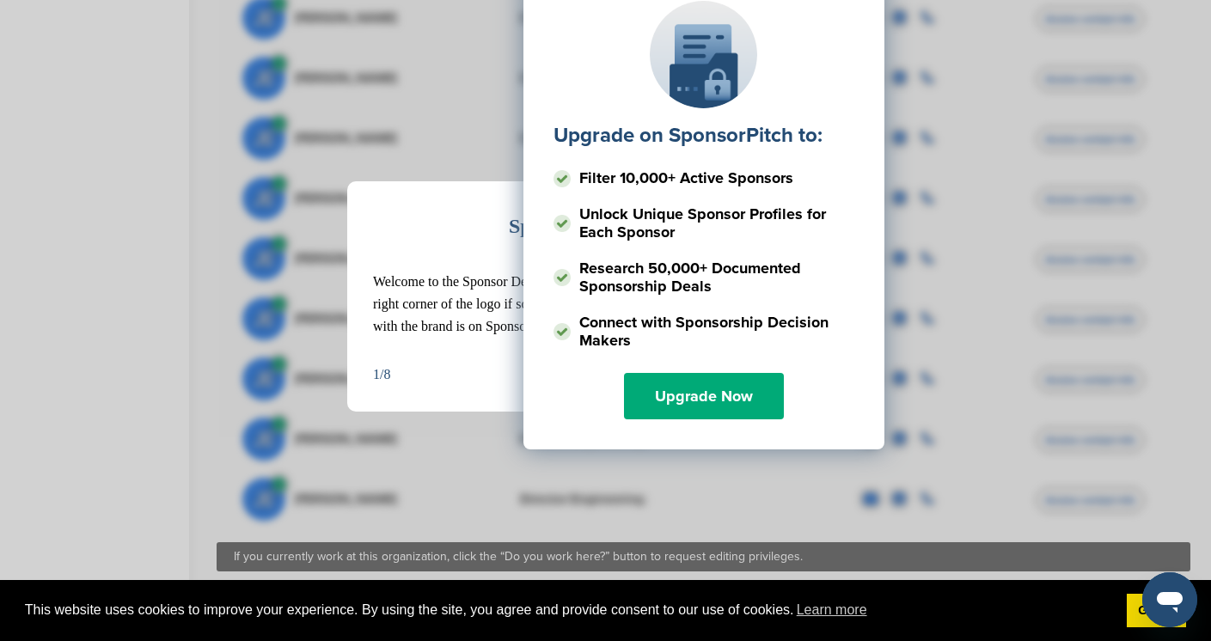
click at [492, 295] on div "Upgrade on SponsorPitch to: Filter 10,000+ Active Sponsors Unlock Unique Sponso…" at bounding box center [703, 143] width 922 height 430
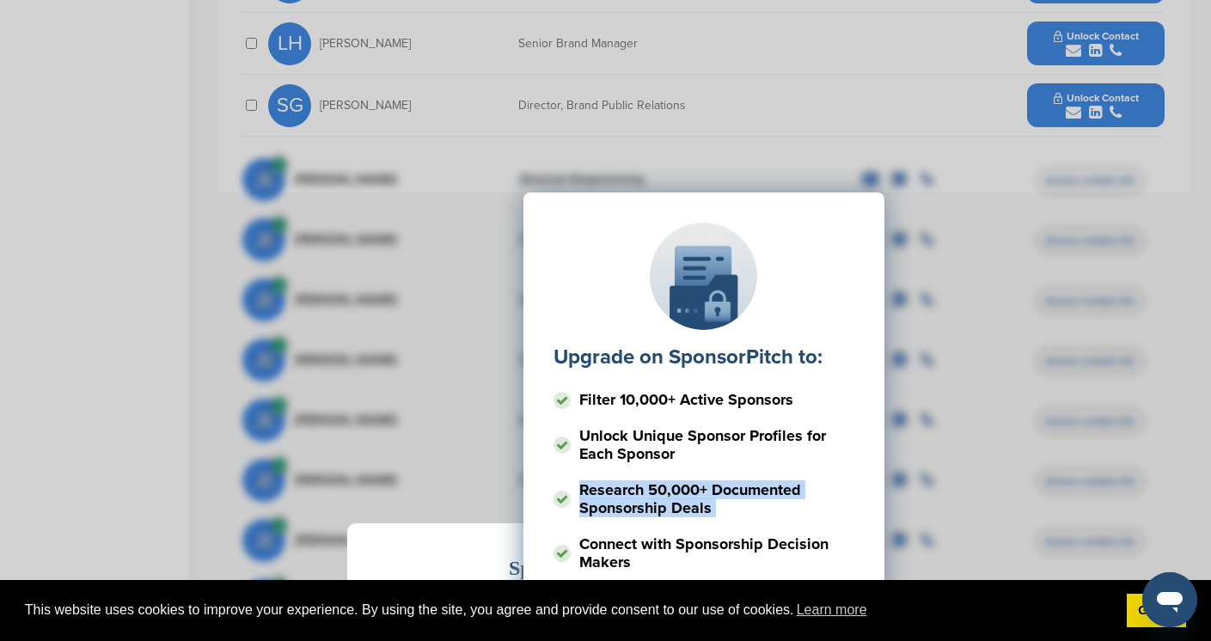
scroll to position [772, 0]
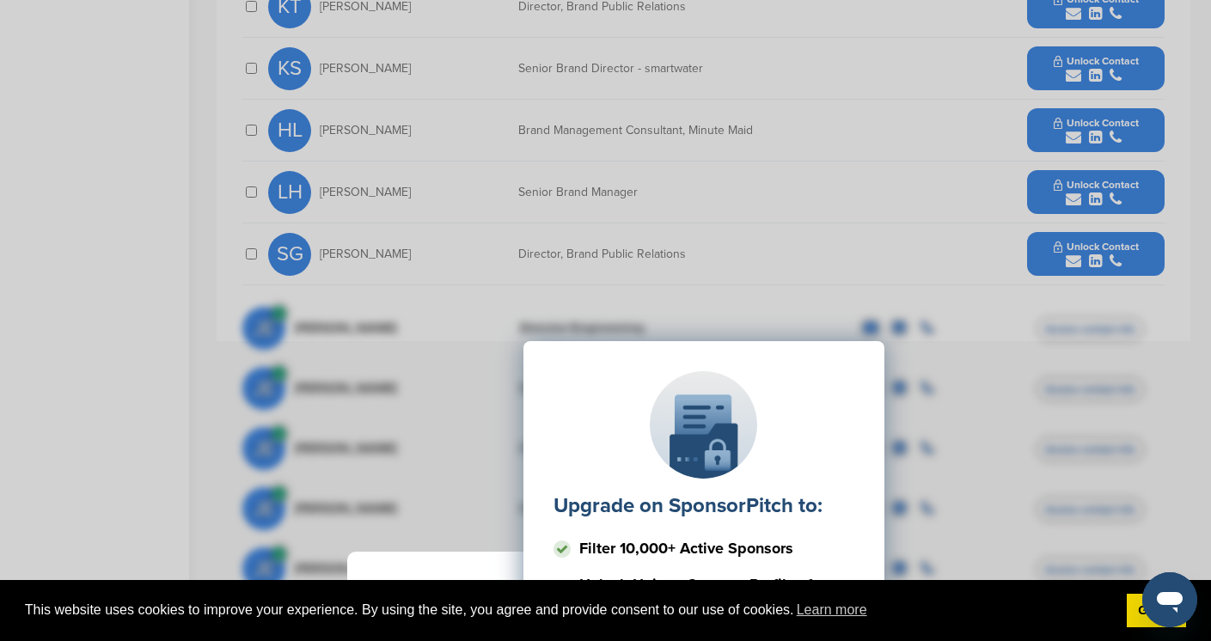
click at [784, 256] on div "Sponsor Detail Page Welcome to the Sponsor Detail page. You might see a green c…" at bounding box center [605, 320] width 1211 height 641
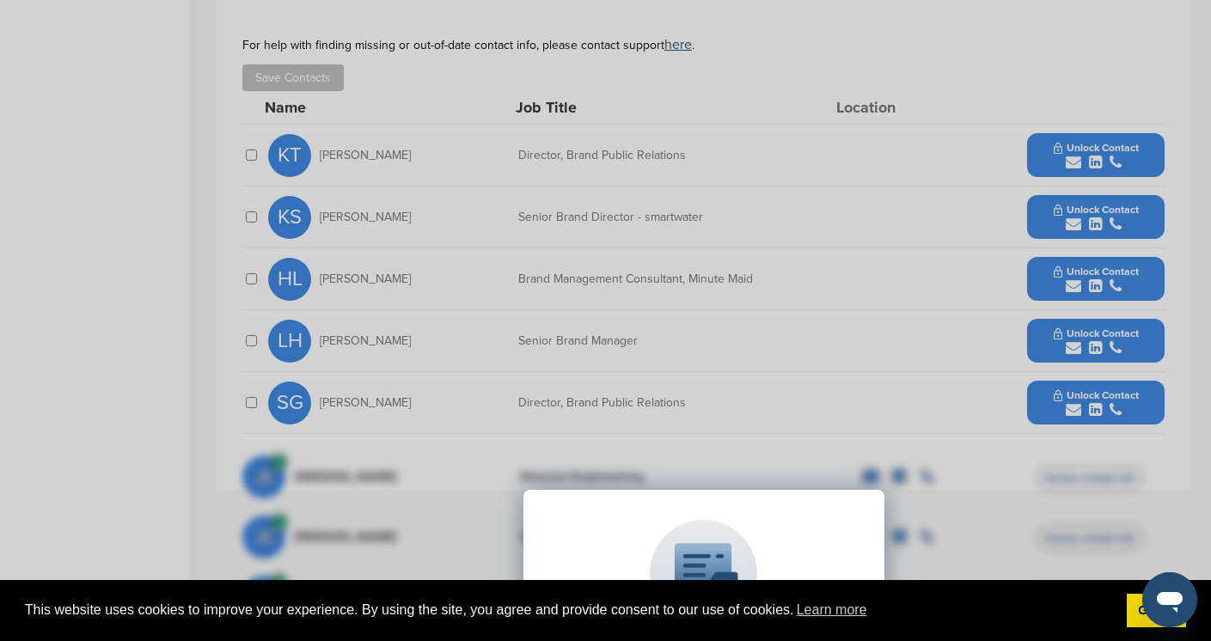
scroll to position [551, 0]
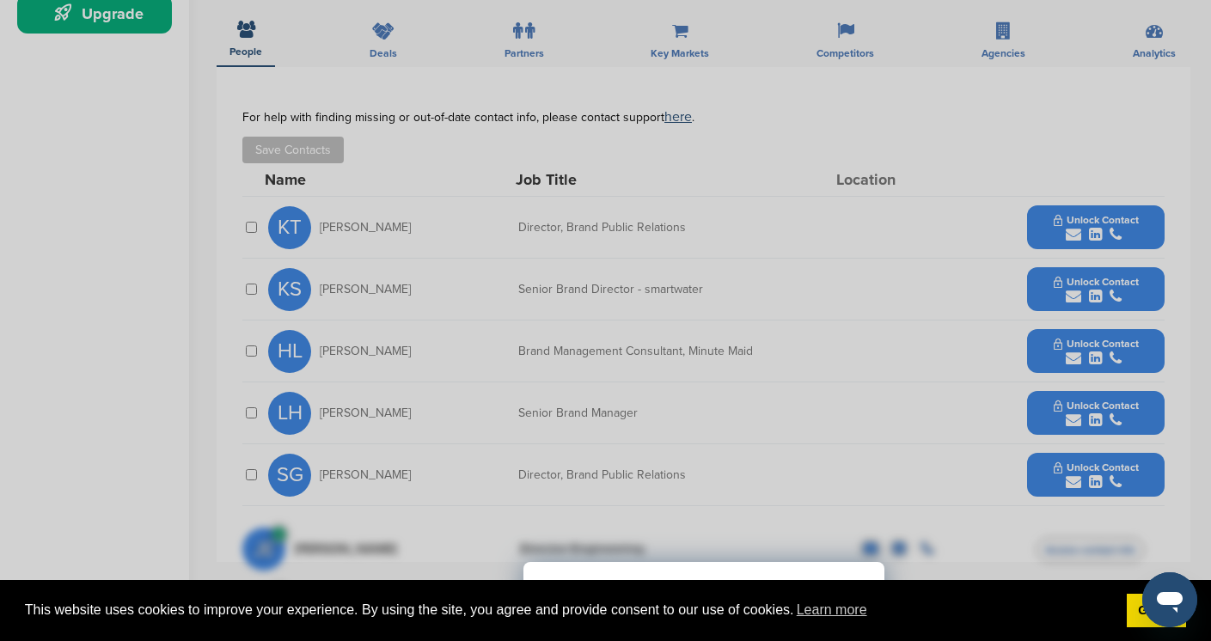
click at [1076, 237] on div "Sponsor Detail Page Welcome to the Sponsor Detail page. You might see a green c…" at bounding box center [605, 320] width 1211 height 641
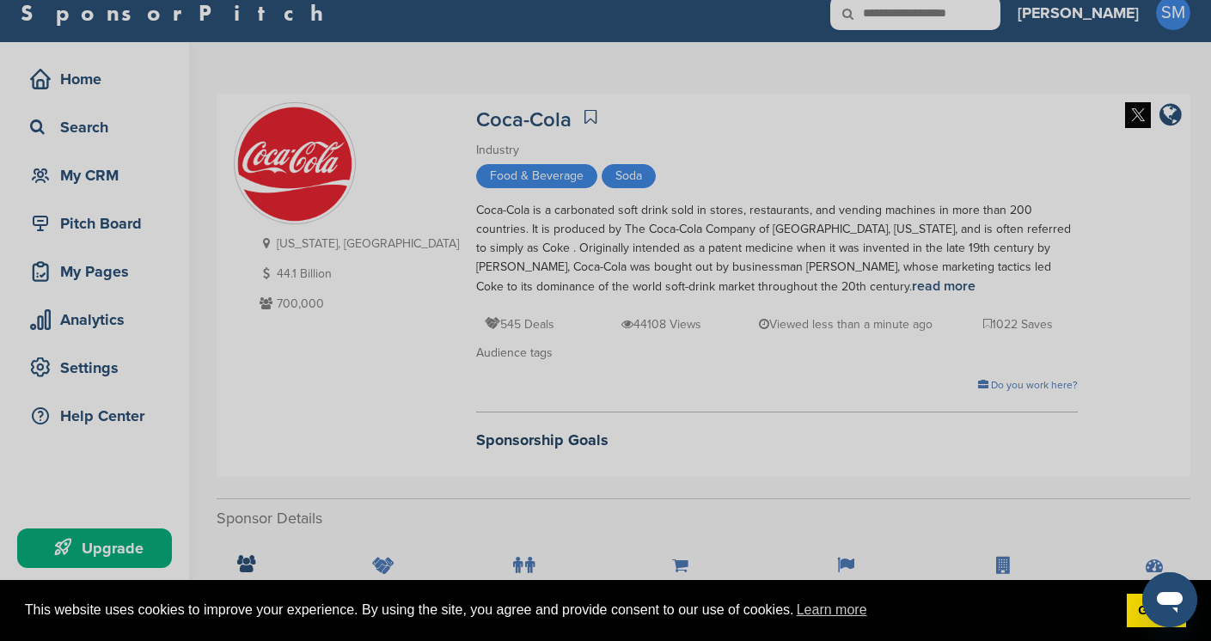
scroll to position [0, 0]
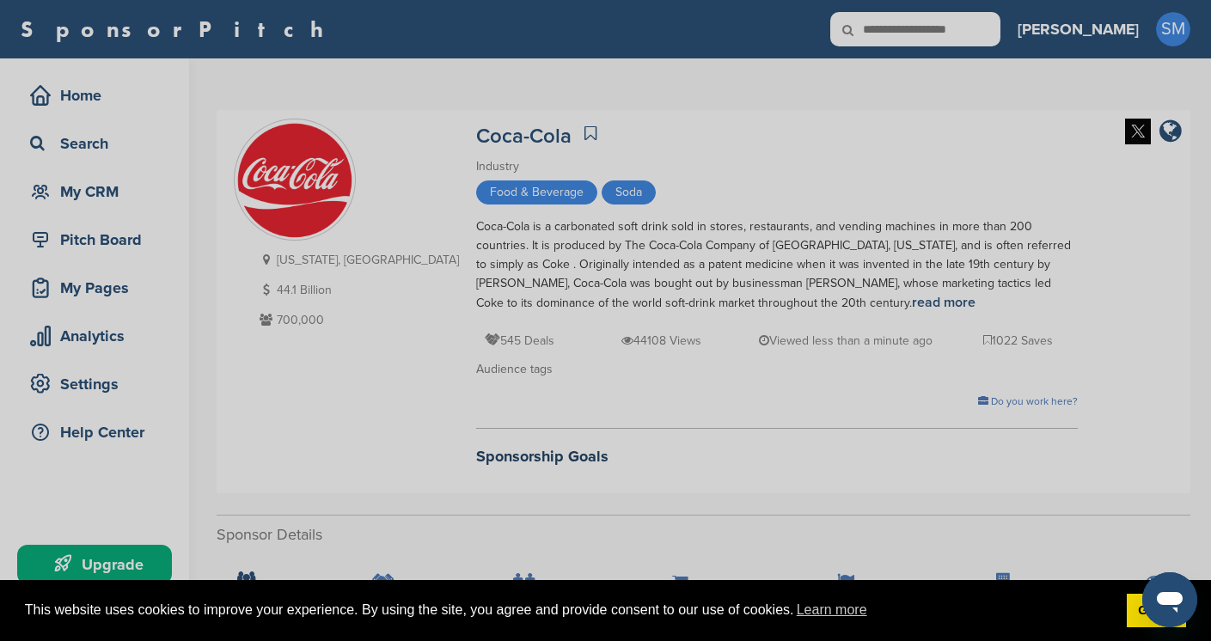
click at [1068, 197] on div "Sponsor Detail Page Welcome to the Sponsor Detail page. You might see a green c…" at bounding box center [605, 320] width 1211 height 641
click at [682, 301] on div "Sponsor Detail Page Welcome to the Sponsor Detail page. You might see a green c…" at bounding box center [605, 320] width 1211 height 641
